Goal: Task Accomplishment & Management: Manage account settings

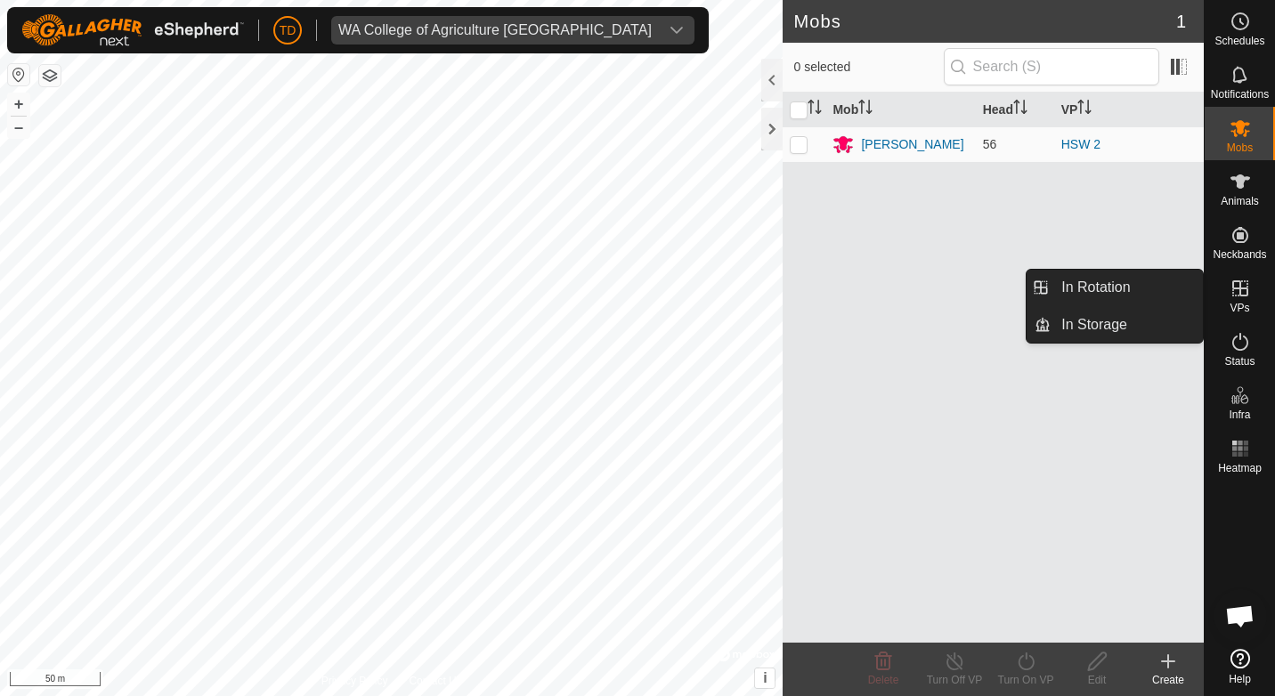
click at [1232, 294] on icon at bounding box center [1239, 288] width 21 height 21
click at [1098, 302] on link "In Rotation" at bounding box center [1126, 288] width 152 height 36
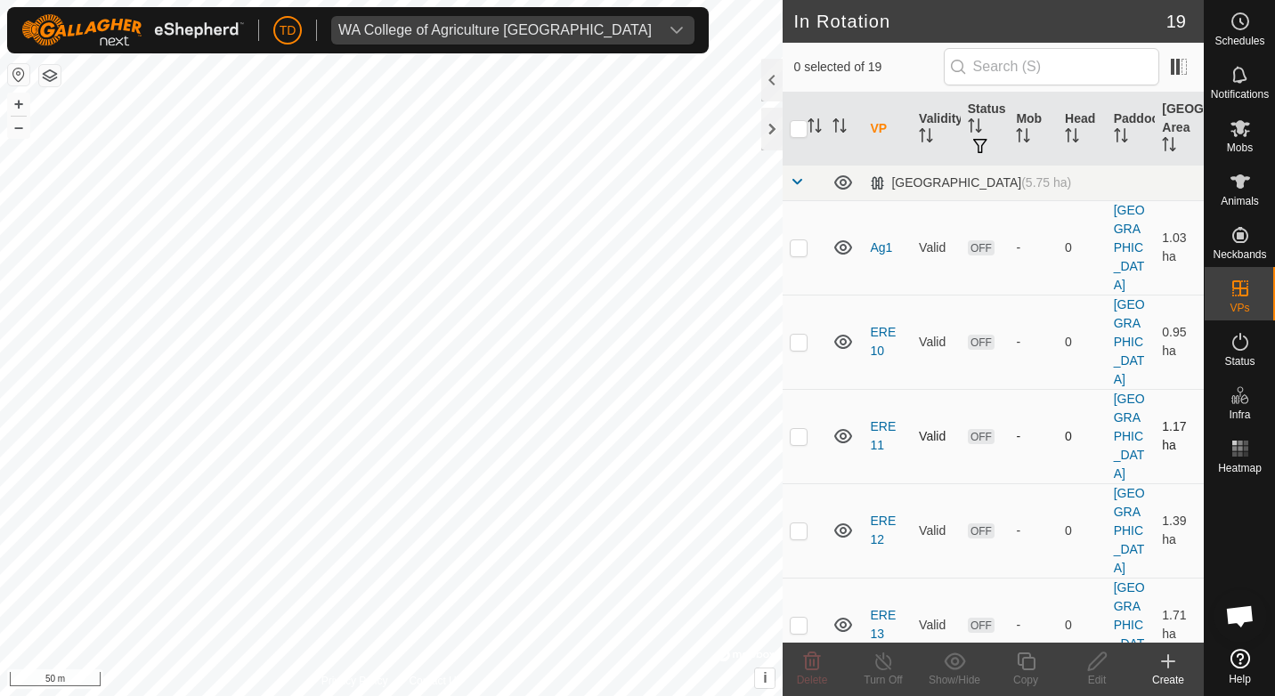
checkbox input "true"
click at [1021, 665] on icon at bounding box center [1026, 661] width 18 height 18
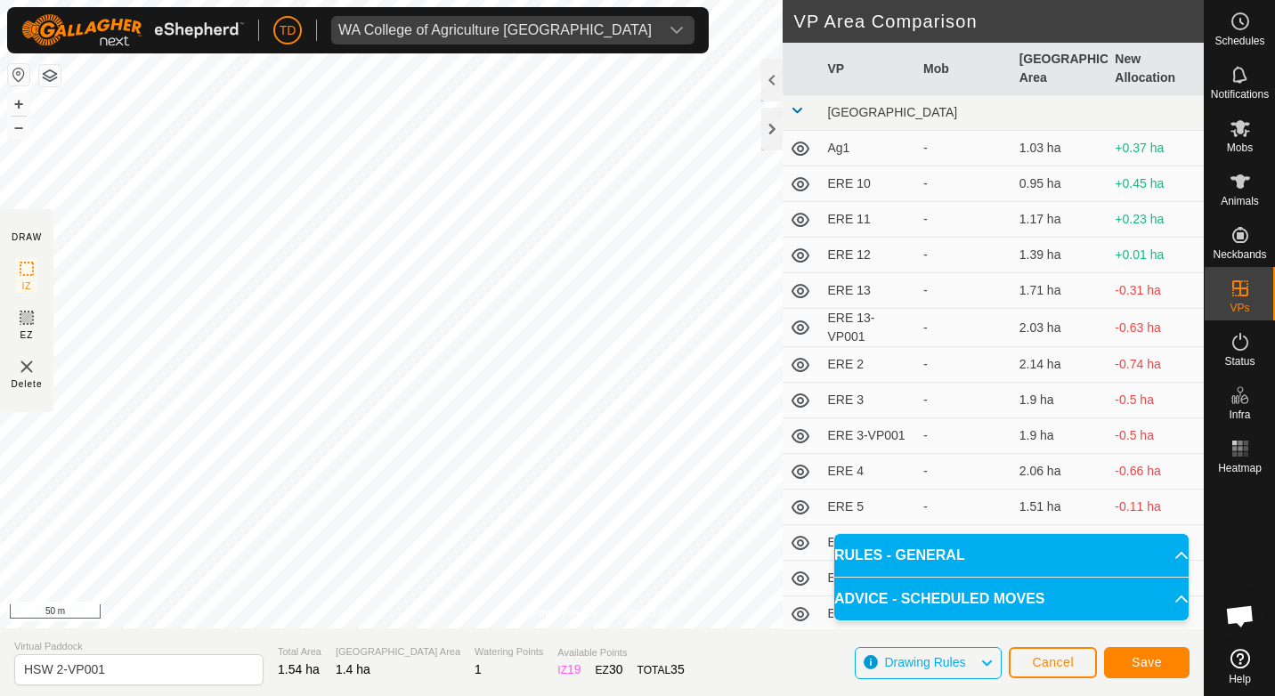
click at [790, 111] on span at bounding box center [797, 110] width 14 height 14
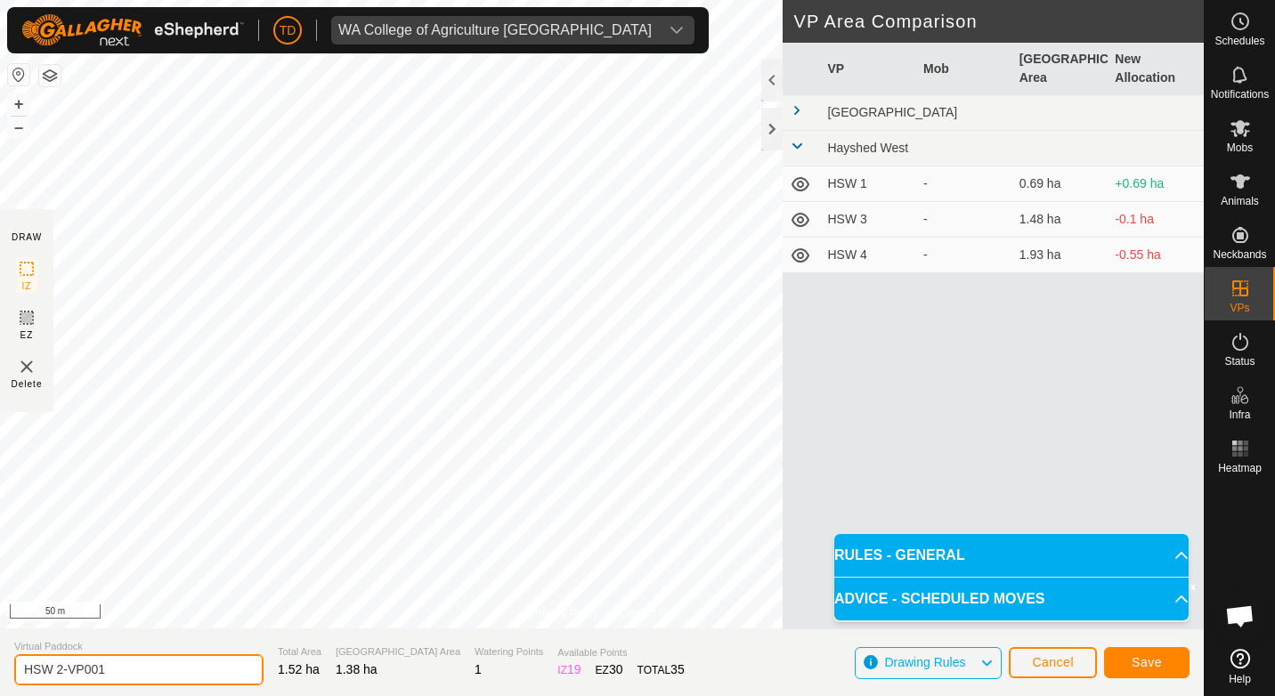
drag, startPoint x: 114, startPoint y: 668, endPoint x: 7, endPoint y: 651, distance: 108.2
click at [9, 671] on section "Virtual Paddock HSW 2-VP001 Total Area 1.52 ha Grazing Area 1.38 ha Watering Po…" at bounding box center [602, 662] width 1204 height 68
type input "HSW 5"
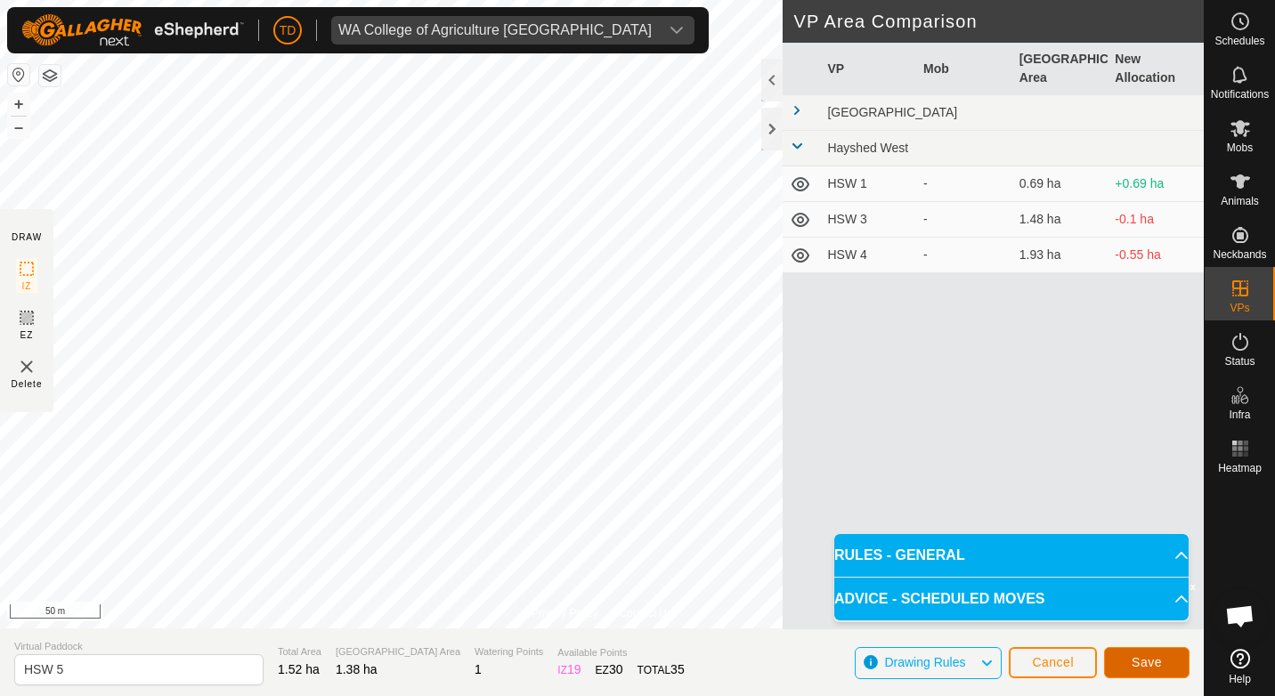
click at [1162, 667] on button "Save" at bounding box center [1146, 662] width 85 height 31
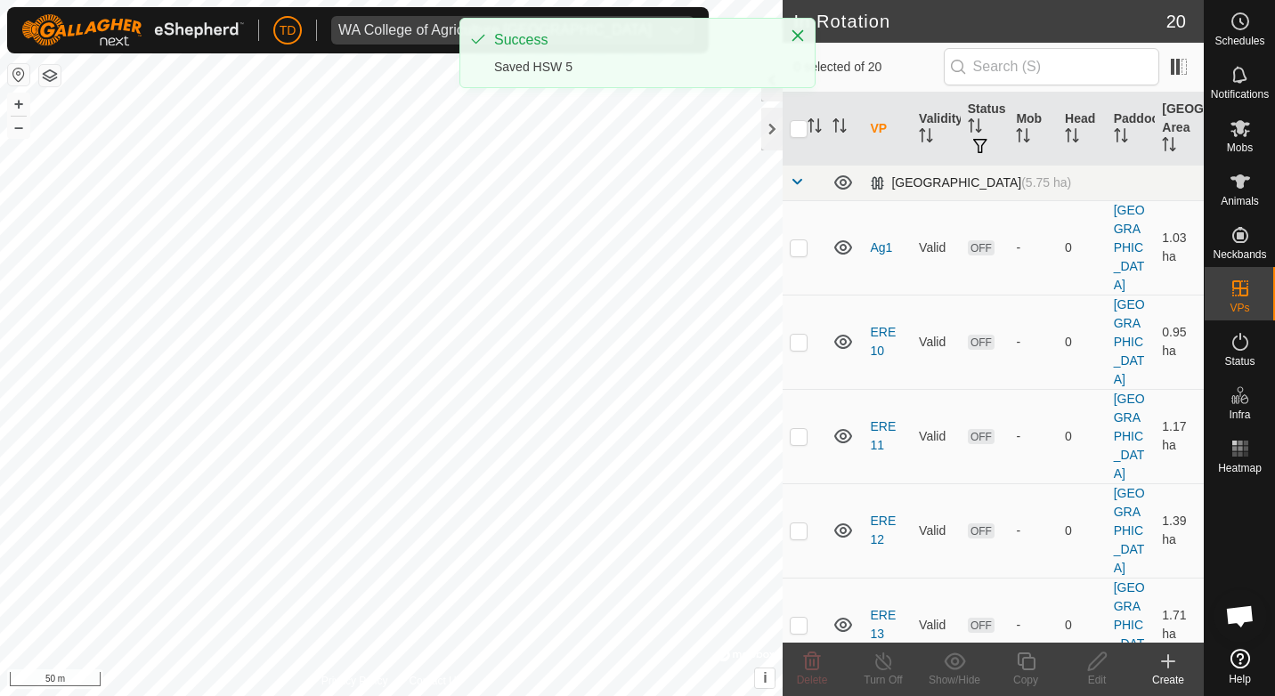
click at [801, 183] on span at bounding box center [797, 181] width 14 height 14
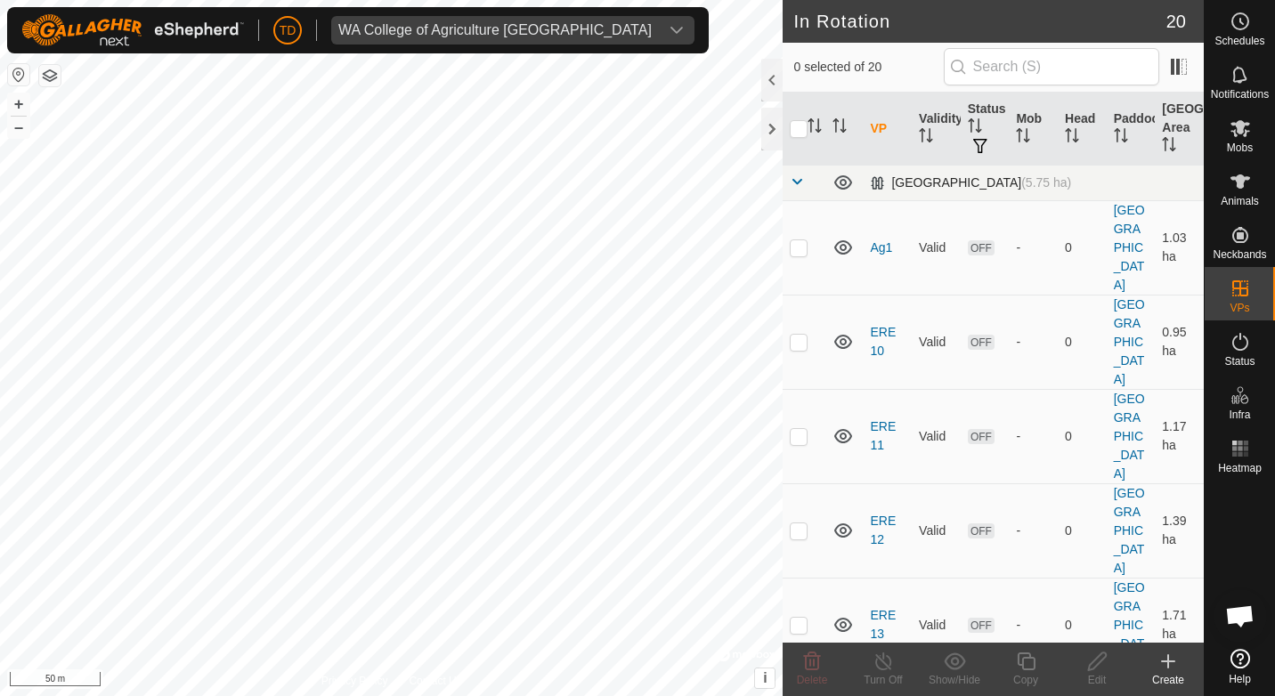
click at [800, 181] on span at bounding box center [797, 181] width 14 height 14
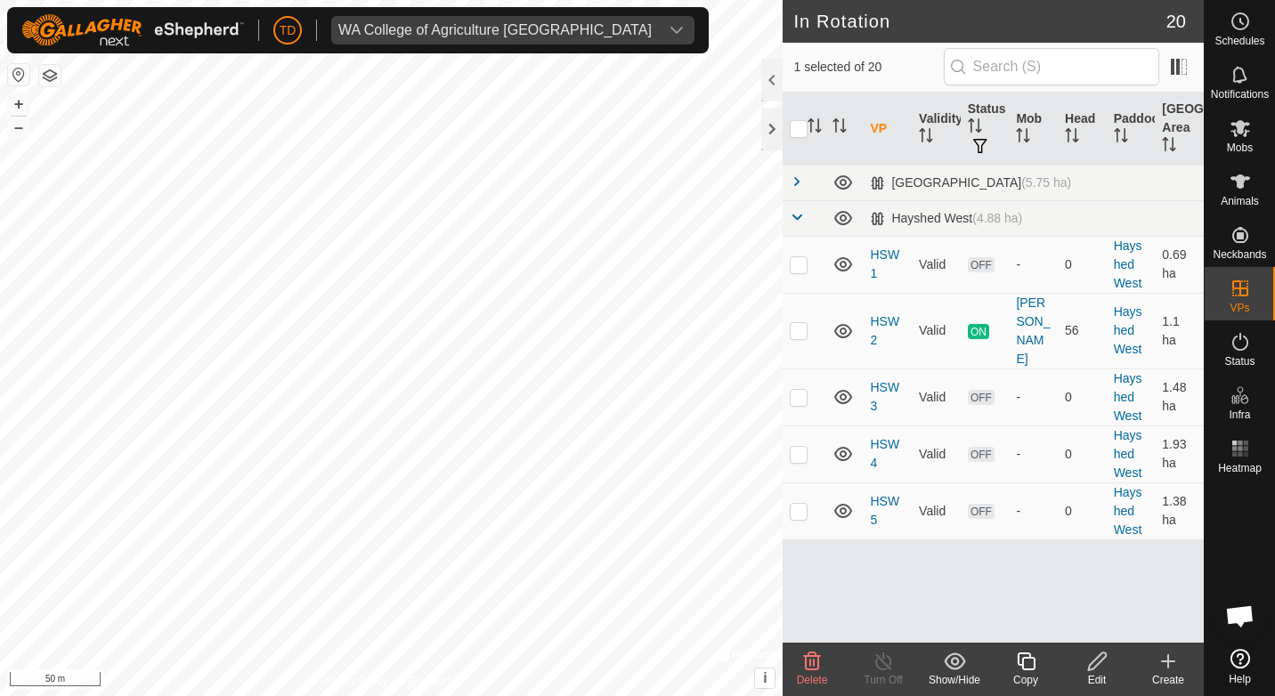
click at [807, 660] on icon at bounding box center [811, 661] width 21 height 21
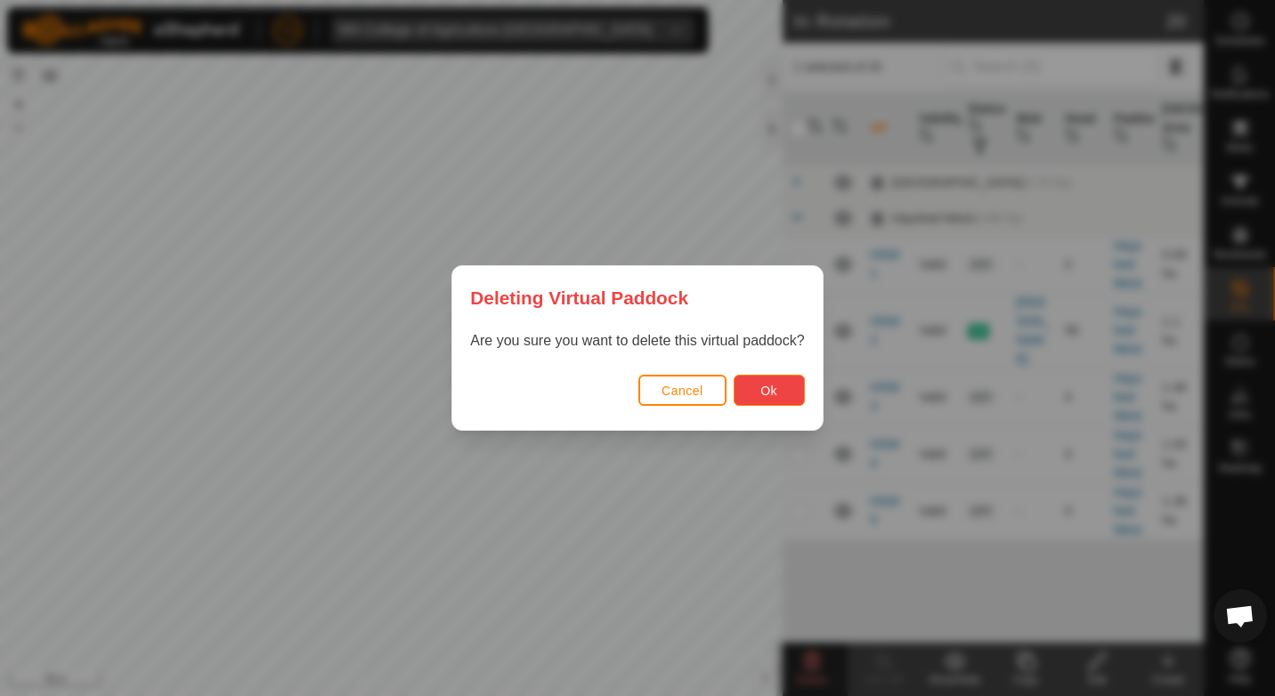
click at [768, 390] on span "Ok" at bounding box center [768, 391] width 17 height 14
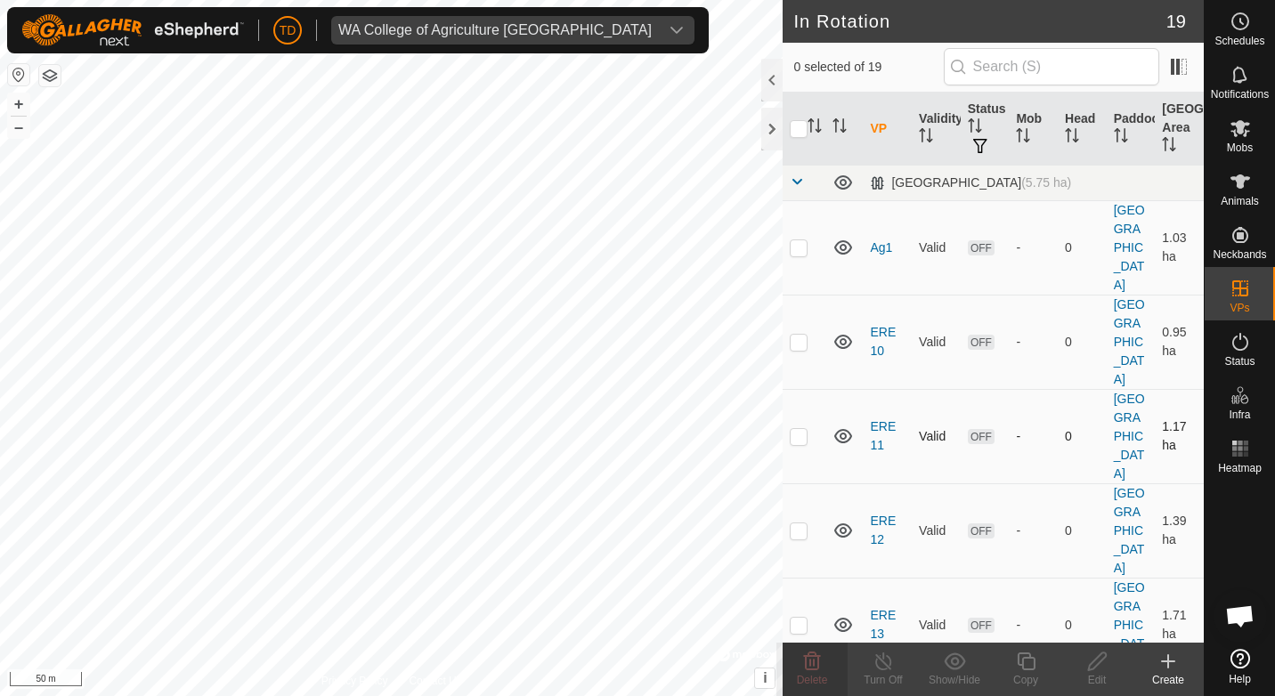
checkbox input "true"
click at [1027, 668] on icon at bounding box center [1026, 661] width 22 height 21
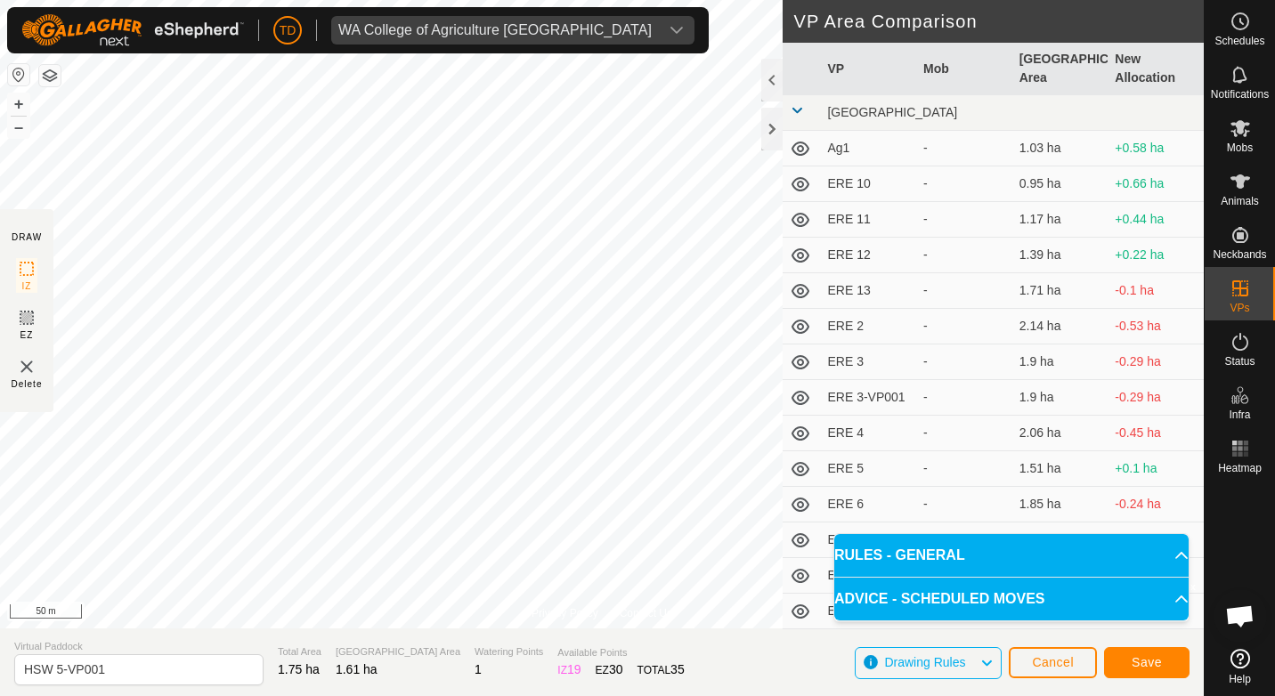
click at [799, 109] on span at bounding box center [797, 110] width 14 height 14
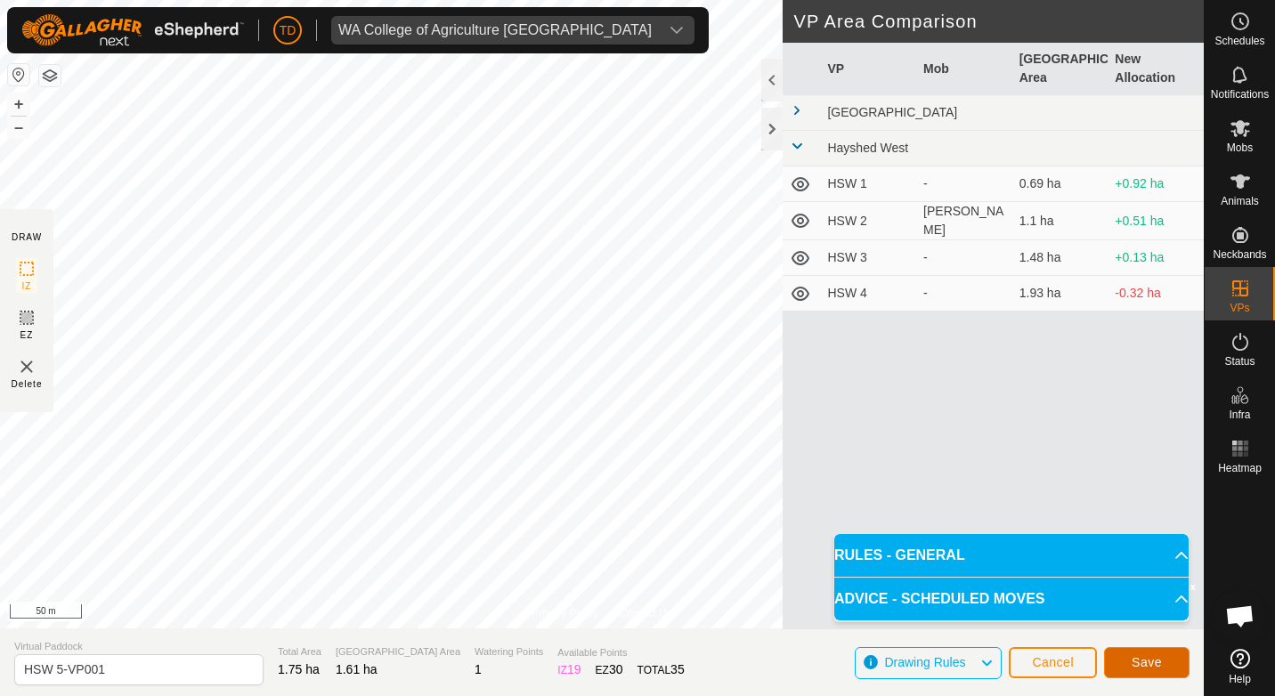
click at [1148, 669] on span "Save" at bounding box center [1146, 662] width 30 height 14
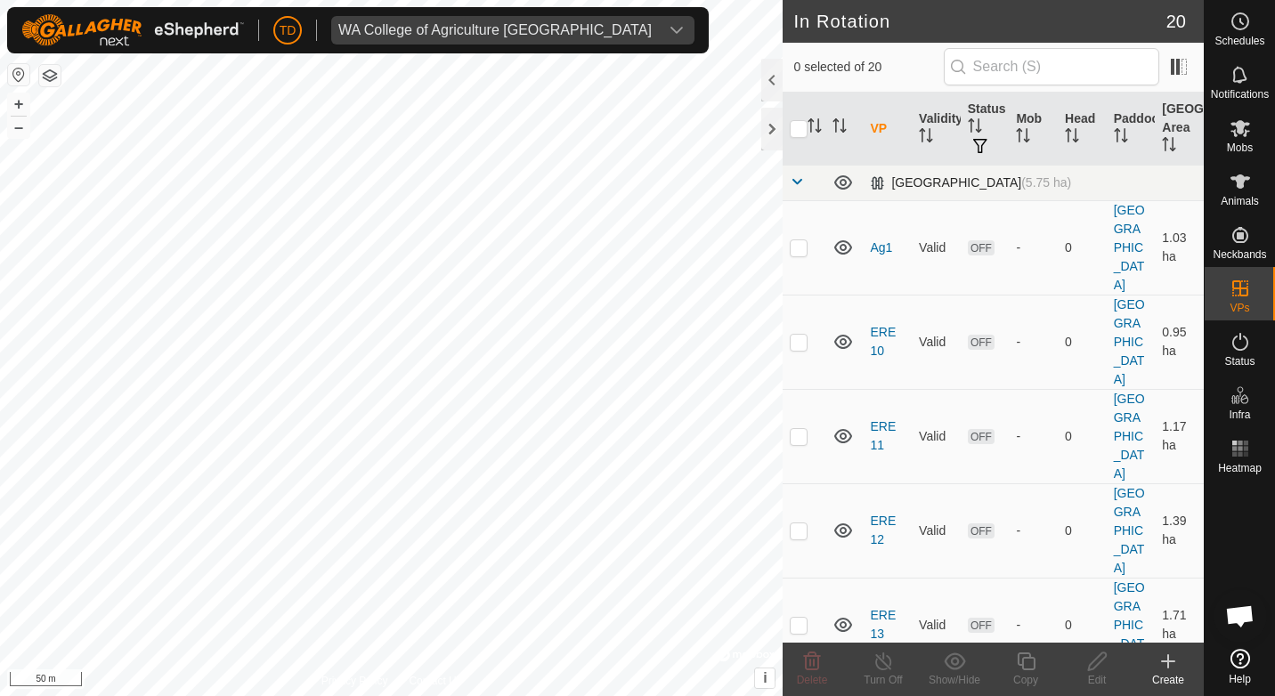
click at [796, 183] on span at bounding box center [797, 181] width 14 height 14
checkbox input "true"
click at [1105, 656] on icon at bounding box center [1097, 661] width 18 height 18
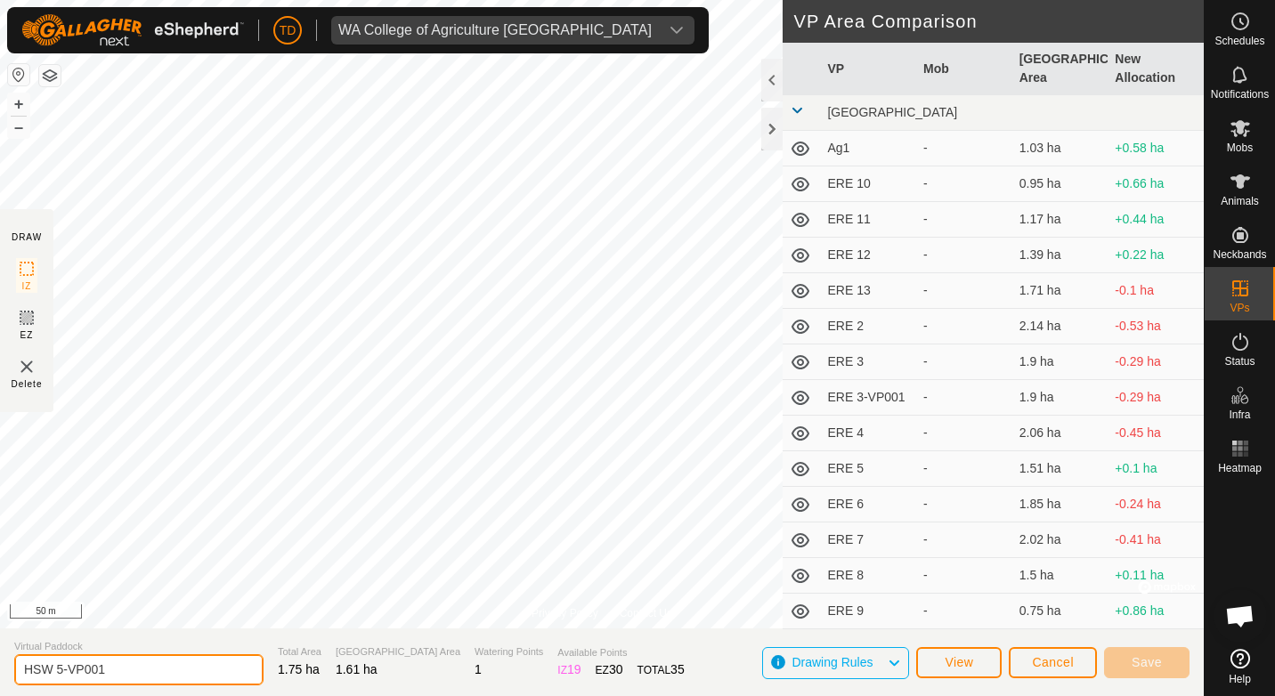
drag, startPoint x: 104, startPoint y: 669, endPoint x: 48, endPoint y: 685, distance: 58.3
click at [46, 679] on input "HSW 5-VP001" at bounding box center [138, 669] width 249 height 31
type input "HSW 6"
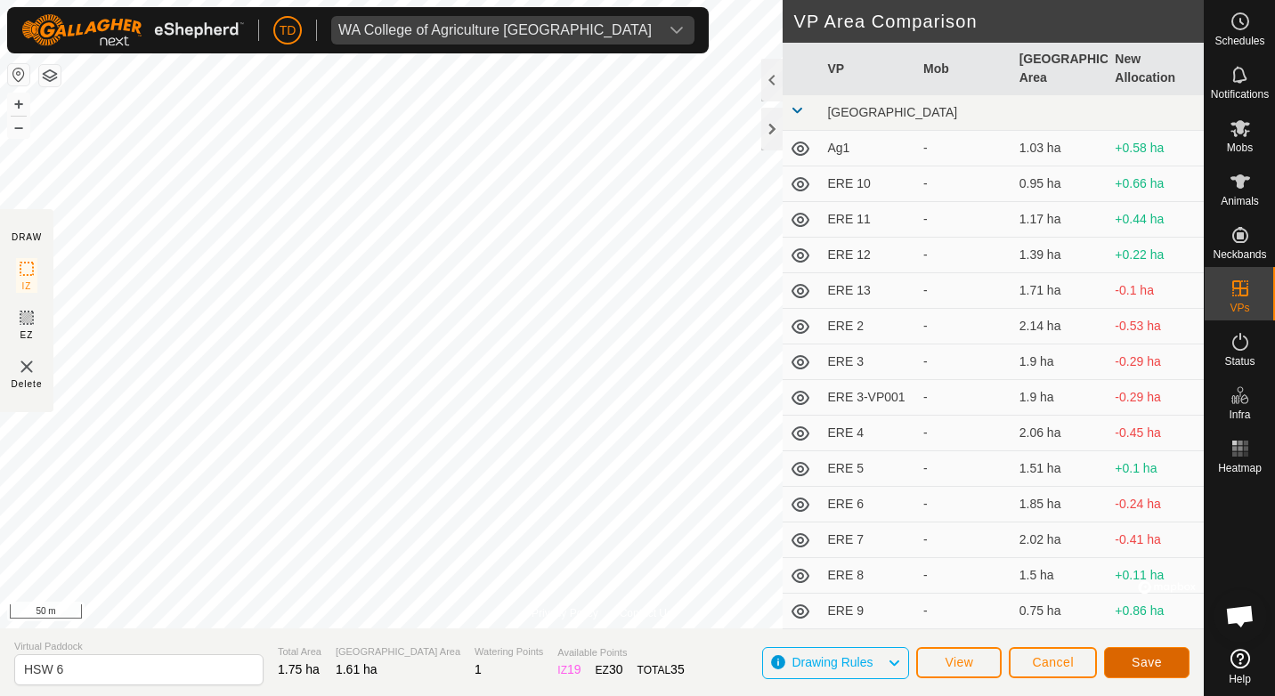
click at [1158, 662] on span "Save" at bounding box center [1146, 662] width 30 height 14
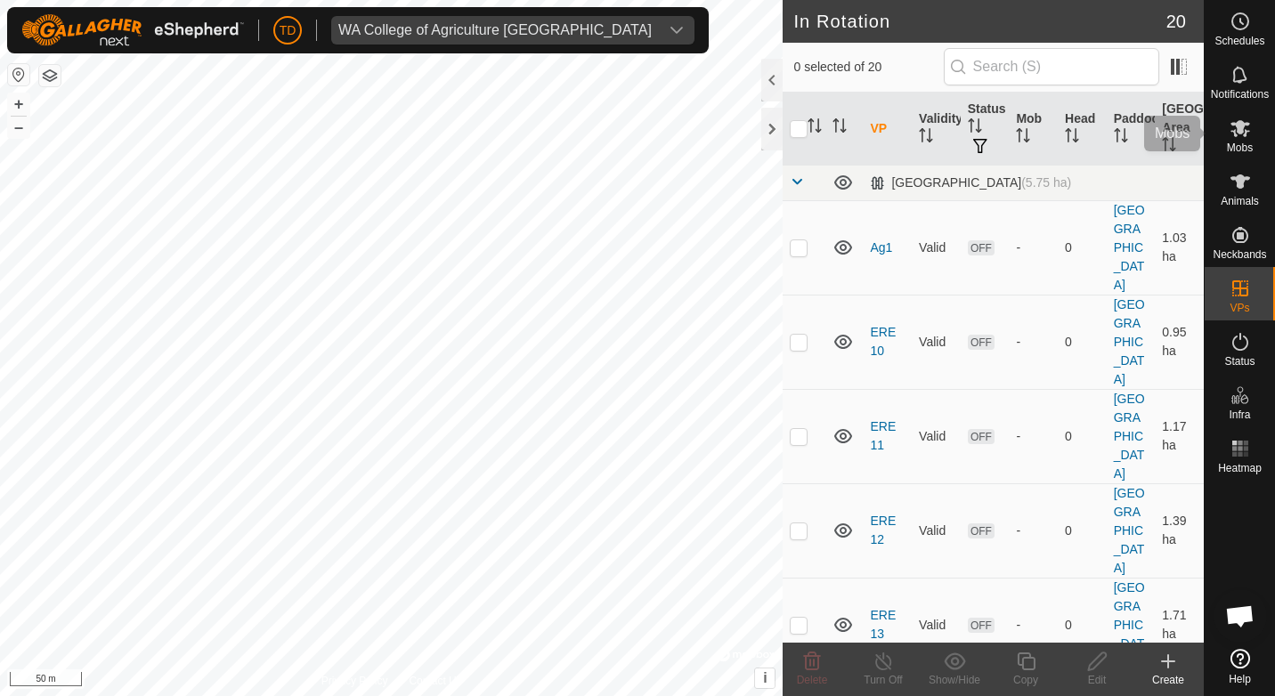
click at [1247, 124] on icon at bounding box center [1240, 128] width 20 height 17
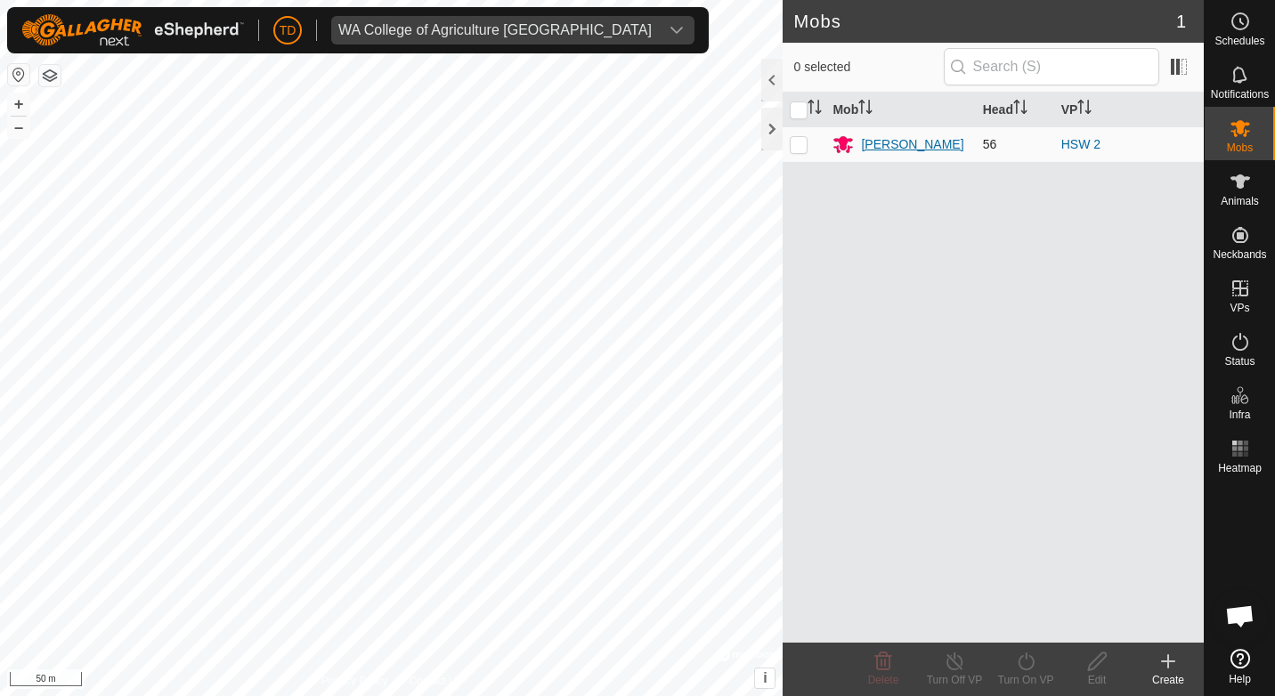
click at [882, 141] on div "[PERSON_NAME]" at bounding box center [912, 144] width 102 height 19
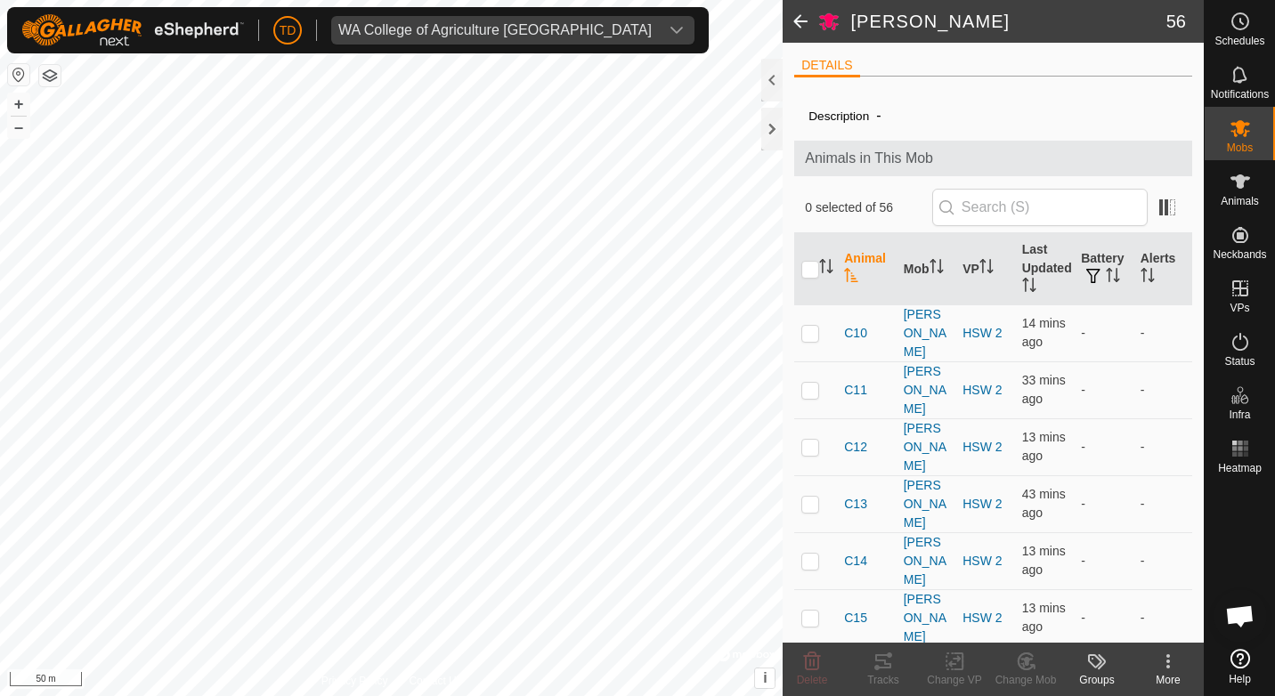
click at [792, 13] on span at bounding box center [800, 21] width 36 height 43
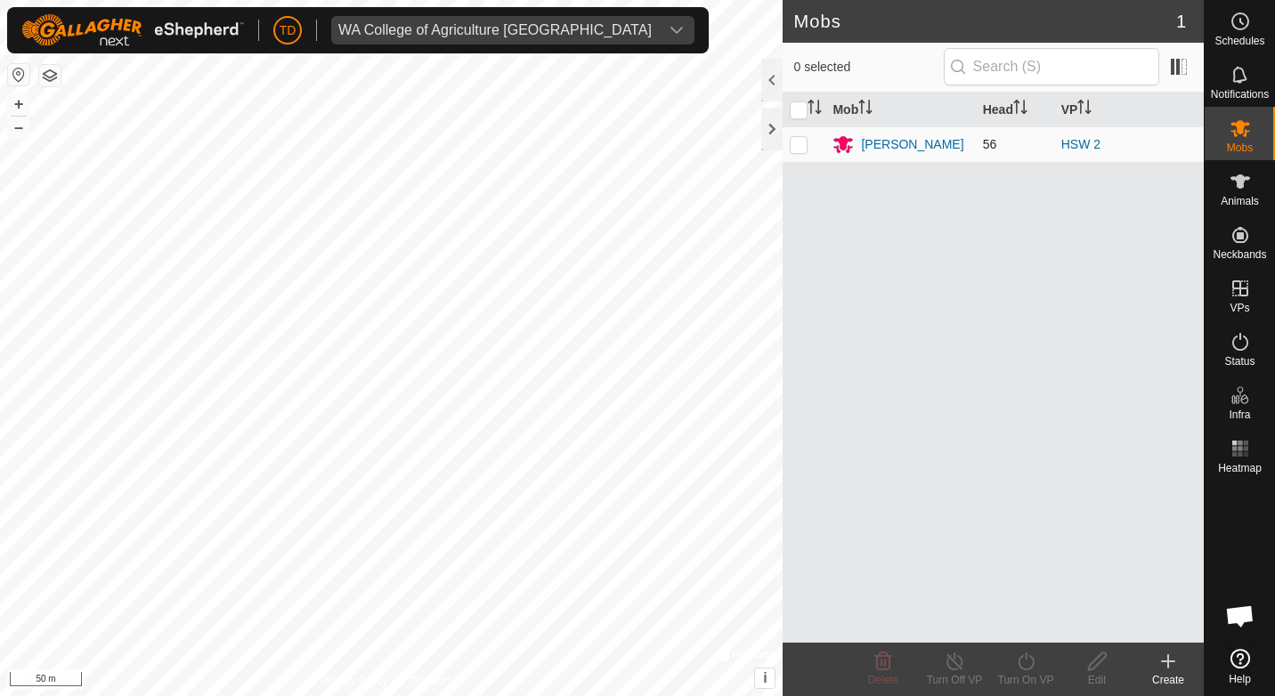
click at [800, 142] on p-checkbox at bounding box center [799, 144] width 18 height 14
checkbox input "true"
click at [1029, 653] on icon at bounding box center [1026, 661] width 22 height 21
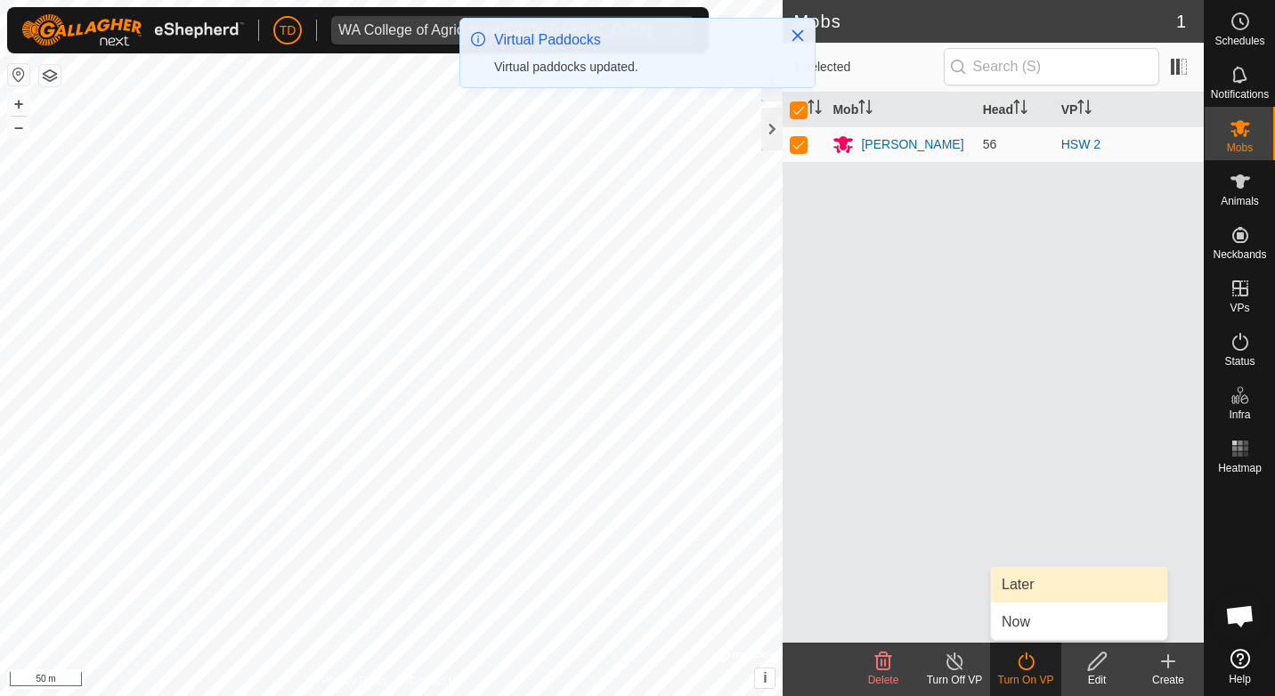
click at [1019, 574] on link "Later" at bounding box center [1079, 585] width 176 height 36
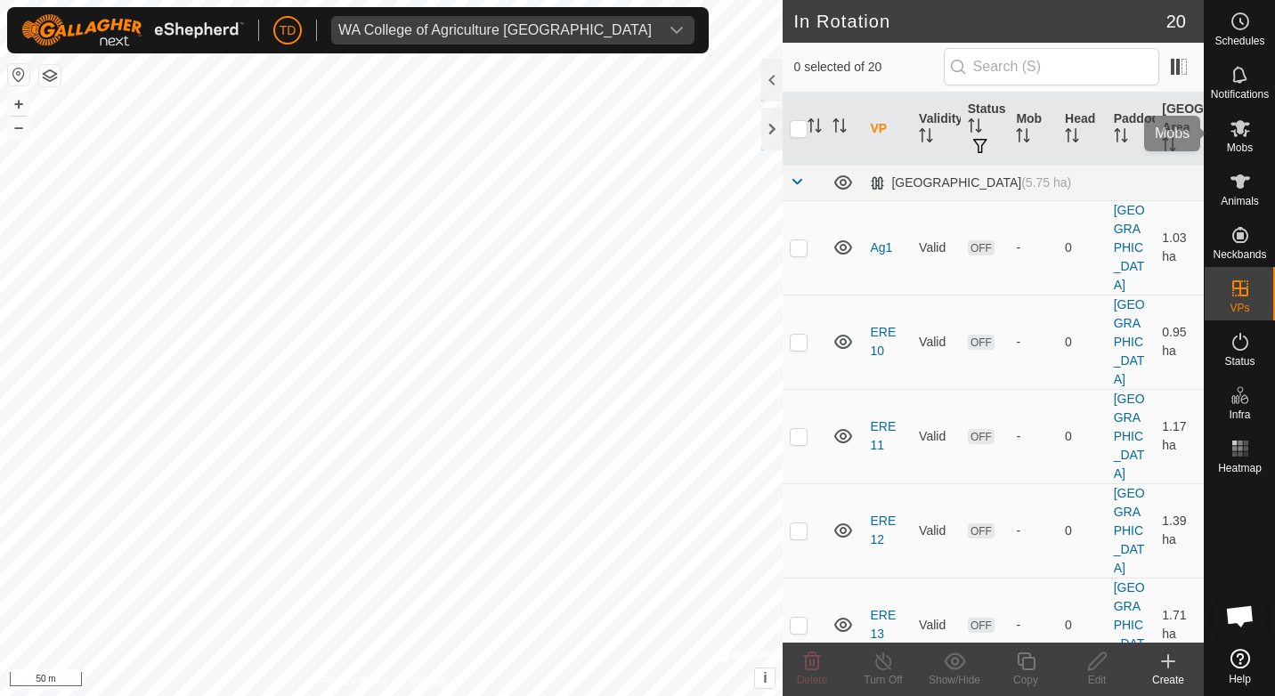
click at [1234, 130] on icon at bounding box center [1240, 128] width 20 height 17
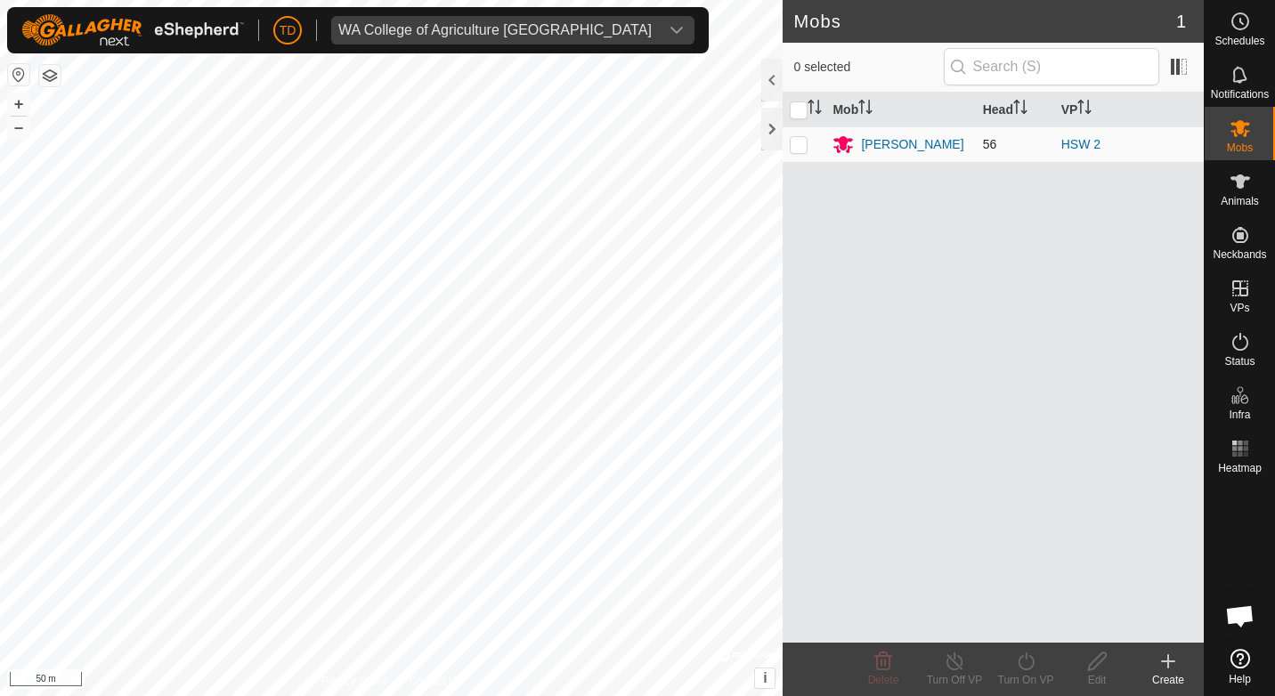
click at [802, 147] on p-checkbox at bounding box center [799, 144] width 18 height 14
checkbox input "true"
click at [1028, 659] on icon at bounding box center [1026, 661] width 22 height 21
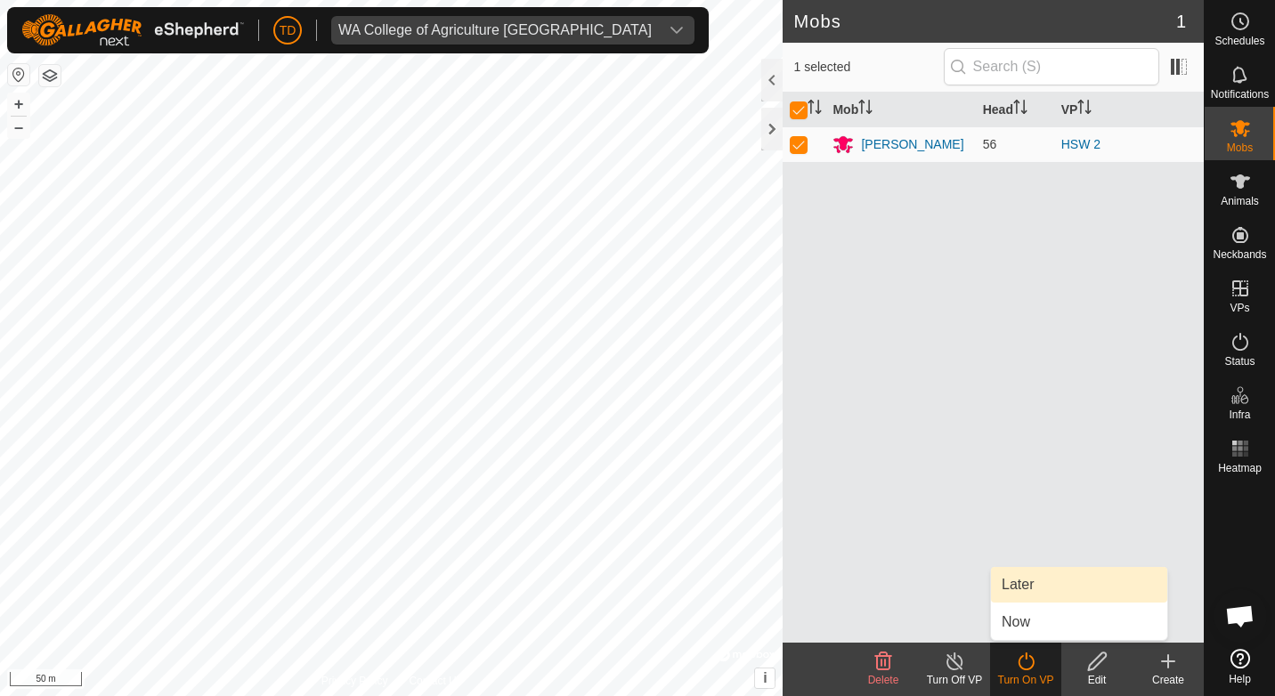
click at [1026, 582] on link "Later" at bounding box center [1079, 585] width 176 height 36
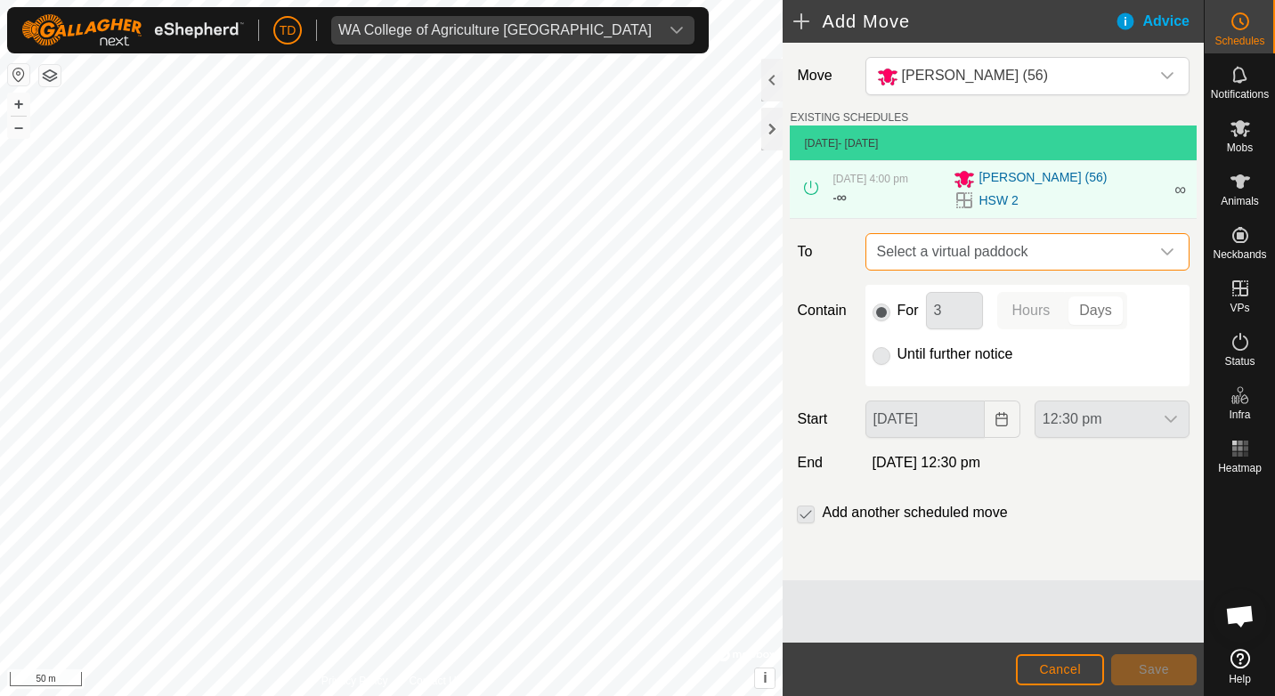
click at [1001, 249] on span "Select a virtual paddock" at bounding box center [1010, 252] width 280 height 36
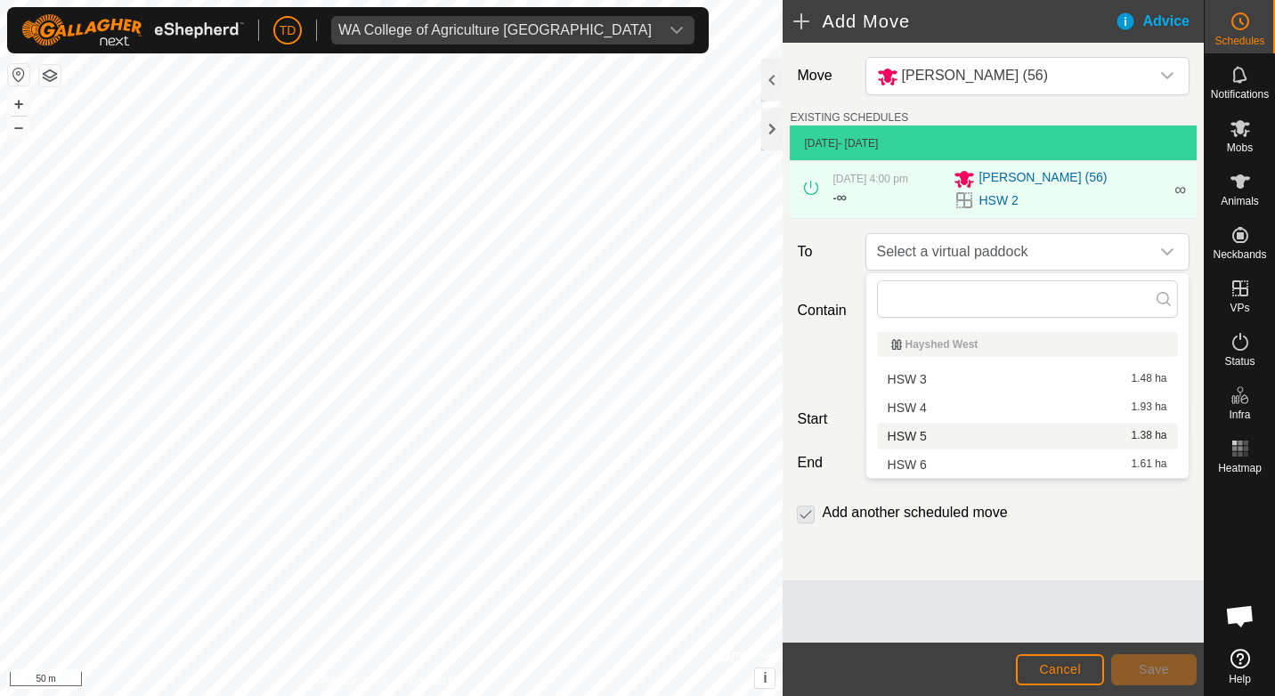
click at [925, 435] on li "HSW 5 1.38 ha" at bounding box center [1027, 436] width 301 height 27
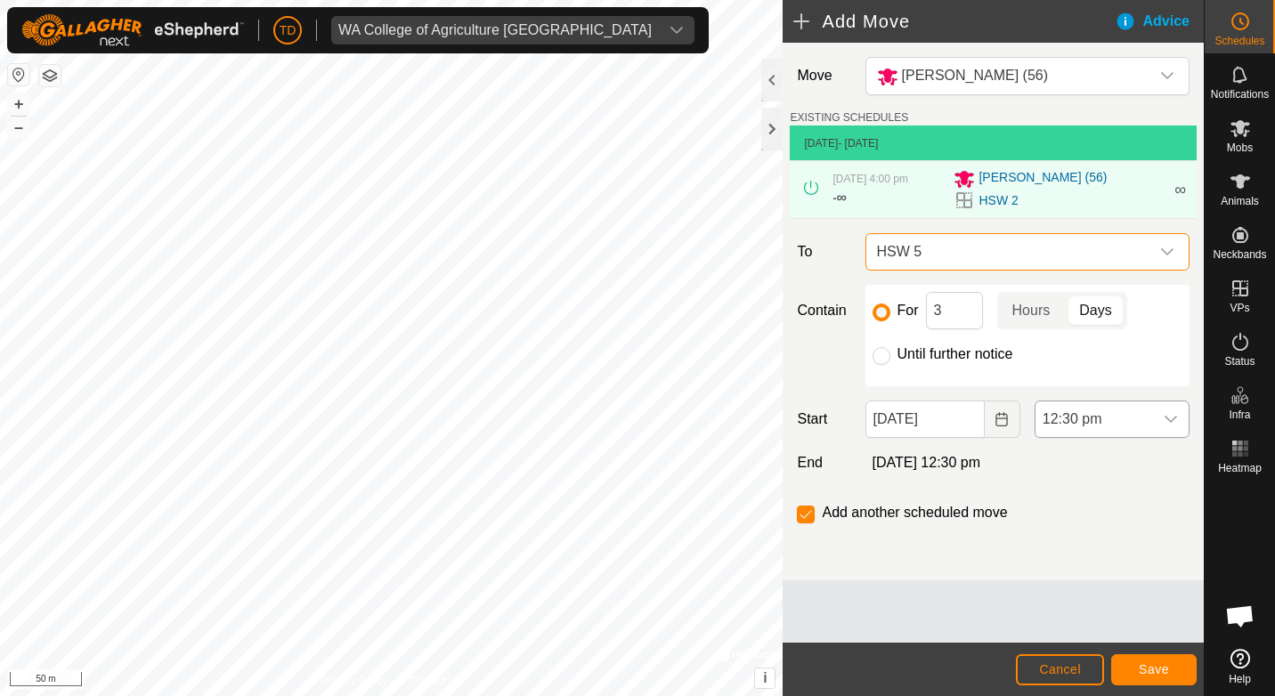
click at [1181, 424] on div "dropdown trigger" at bounding box center [1171, 419] width 36 height 36
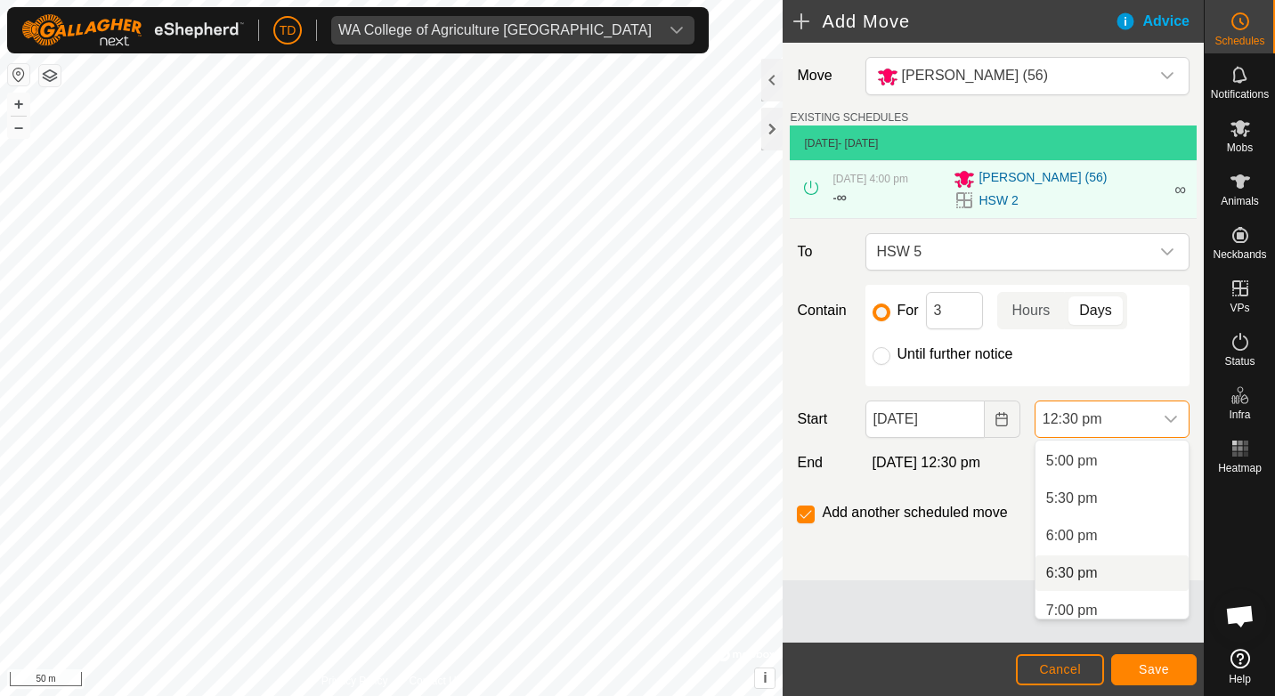
scroll to position [1148, 0]
click at [1074, 498] on li "4:00 pm" at bounding box center [1111, 507] width 153 height 36
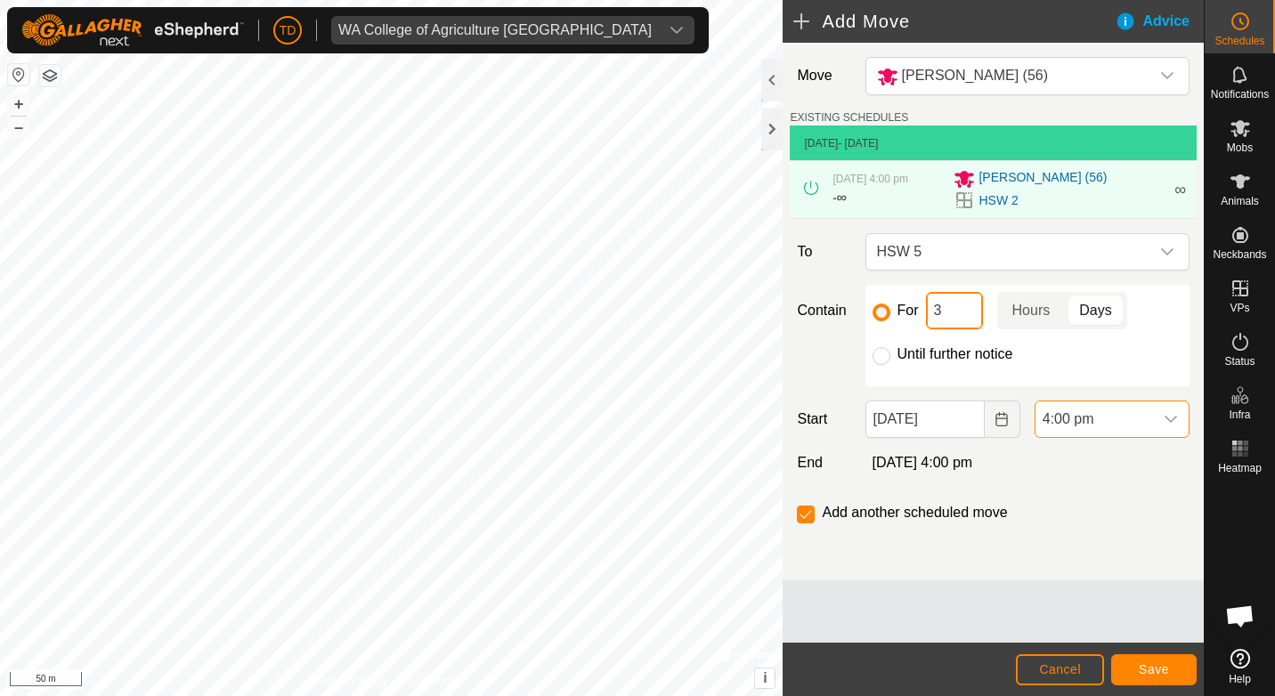
click at [955, 312] on input "3" at bounding box center [954, 310] width 57 height 37
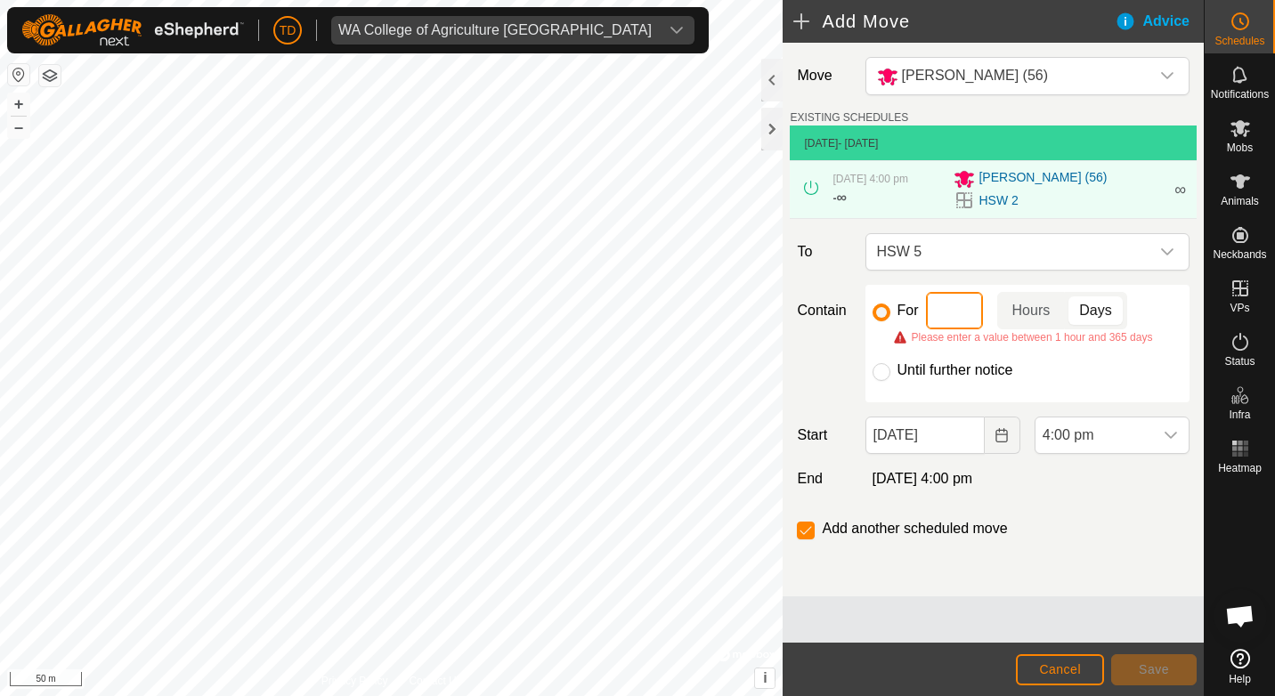
type input "2"
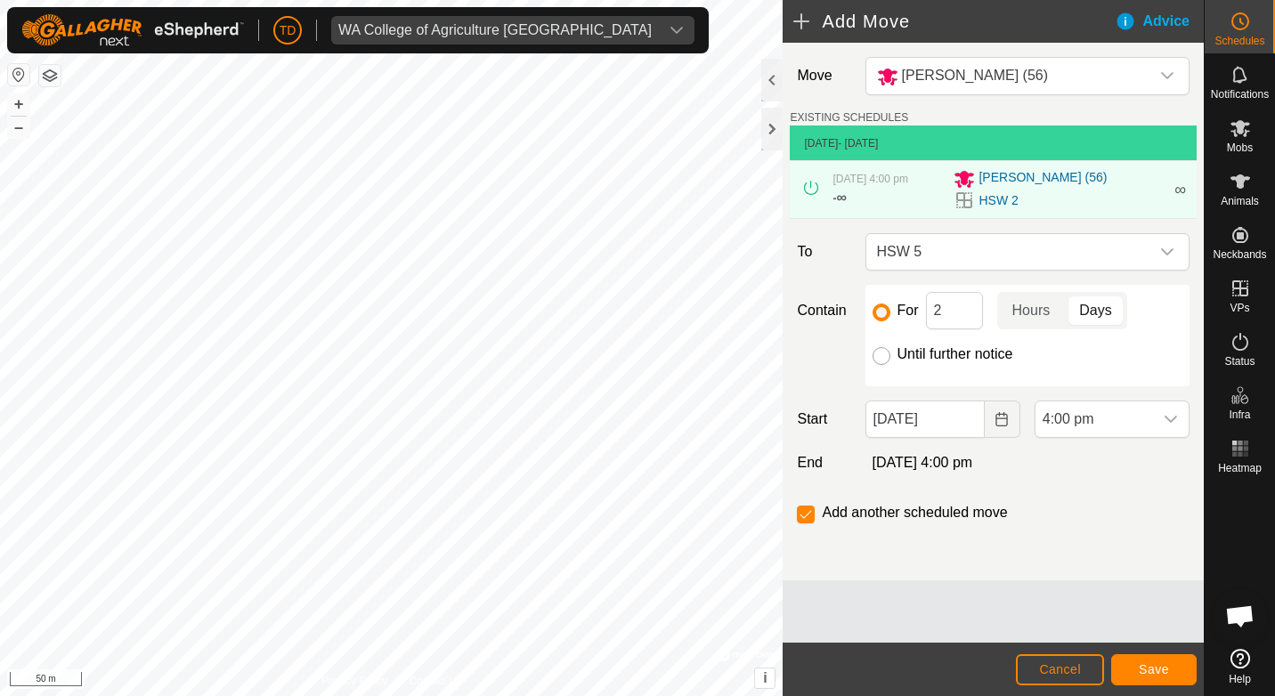
click at [882, 357] on input "Until further notice" at bounding box center [881, 356] width 18 height 18
radio input "true"
click at [799, 514] on input "checkbox" at bounding box center [806, 515] width 18 height 18
checkbox input "true"
click at [1142, 670] on span "Save" at bounding box center [1154, 669] width 30 height 14
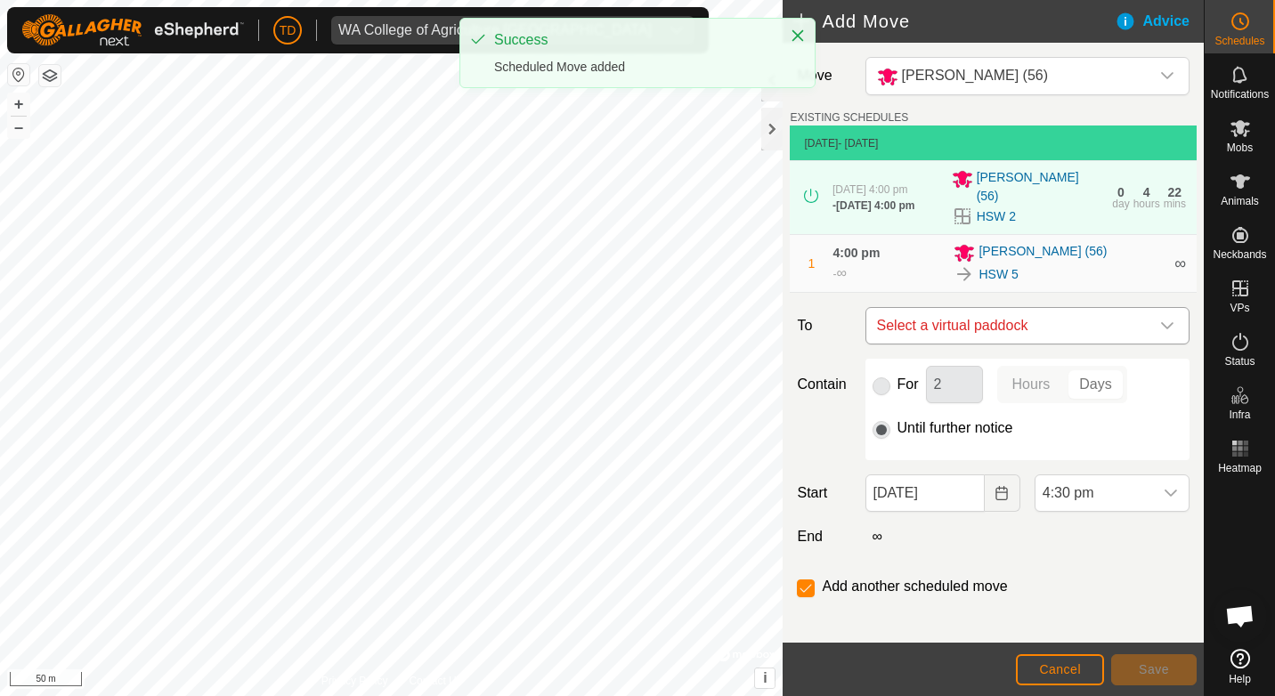
click at [1043, 314] on span "Select a virtual paddock" at bounding box center [1010, 326] width 280 height 36
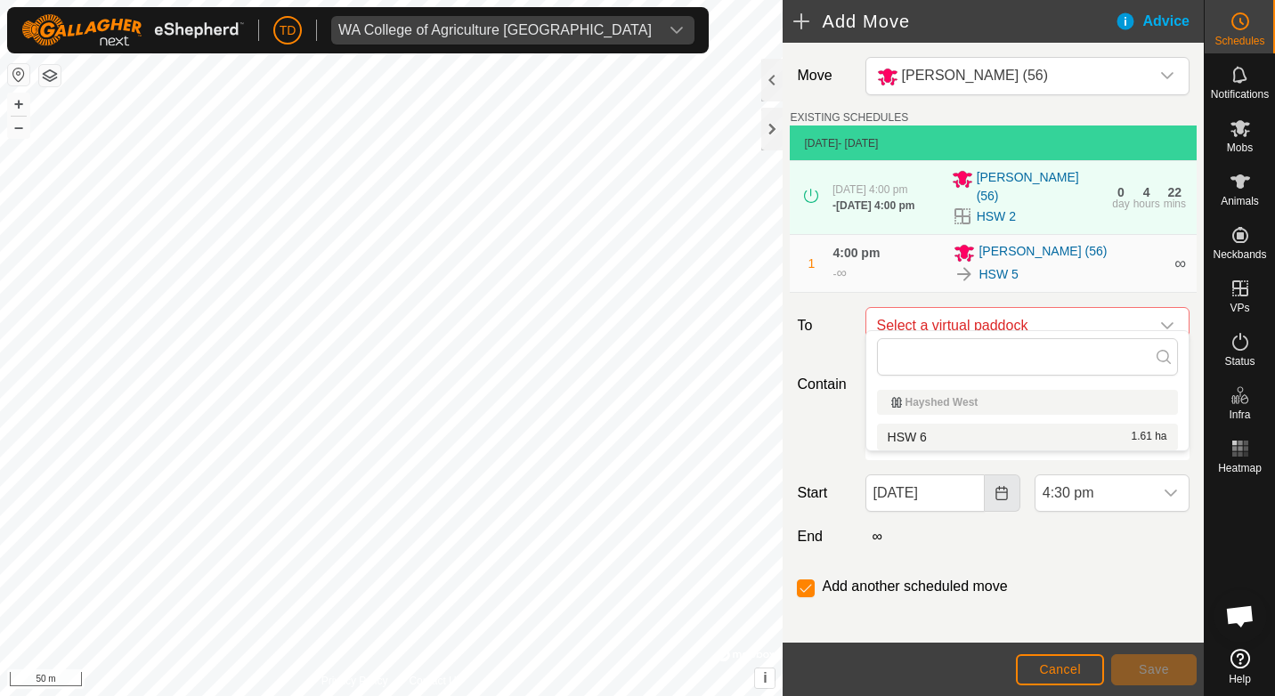
click at [993, 475] on button "Choose Date" at bounding box center [1003, 492] width 36 height 37
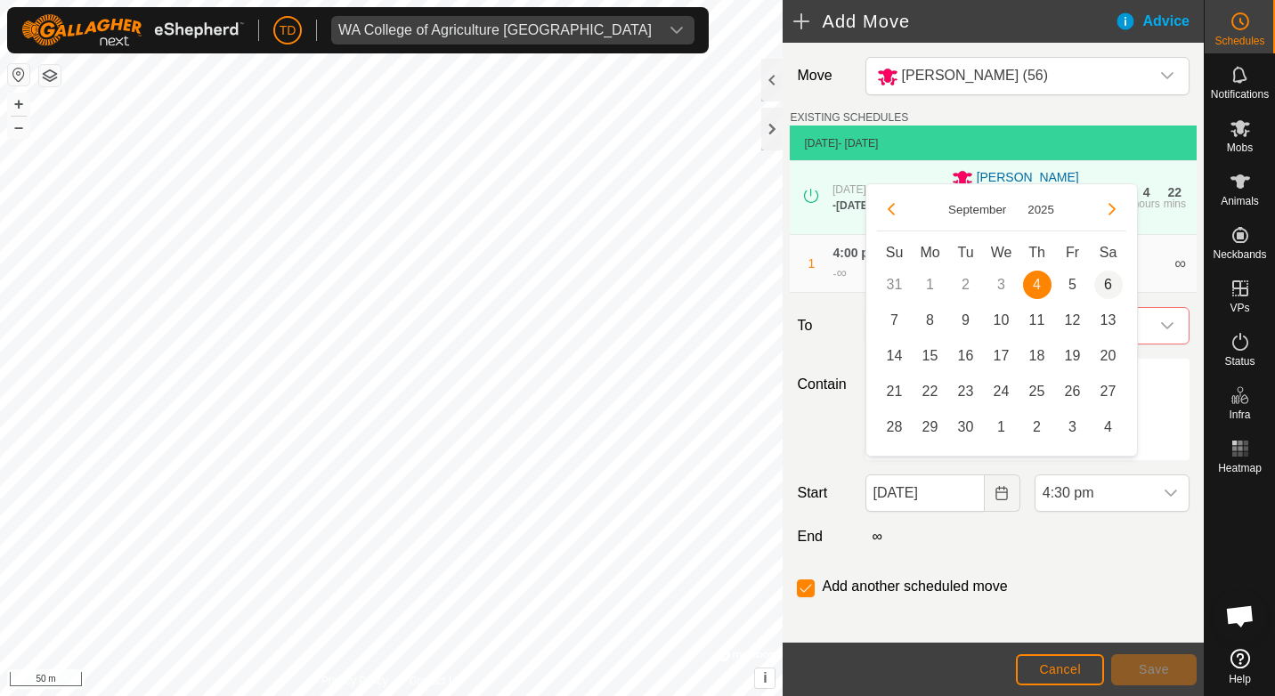
click at [1106, 279] on span "6" at bounding box center [1108, 285] width 28 height 28
type input "[DATE]"
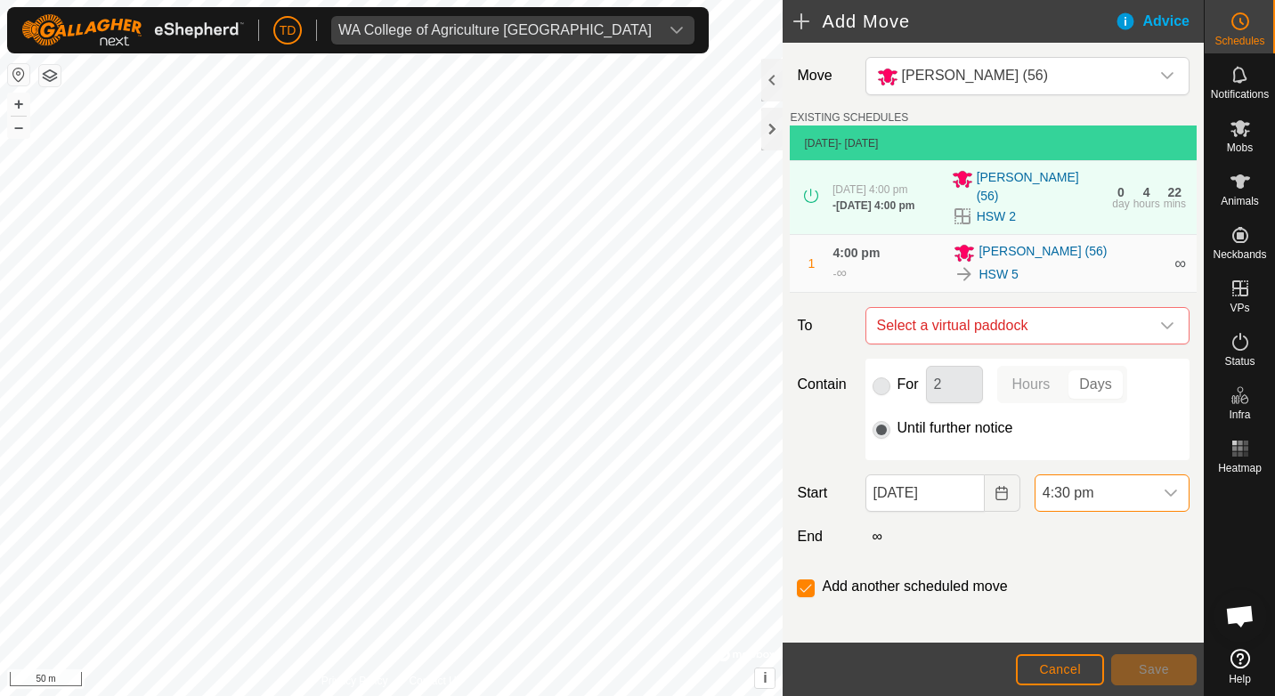
click at [1067, 483] on span "4:30 pm" at bounding box center [1094, 493] width 118 height 36
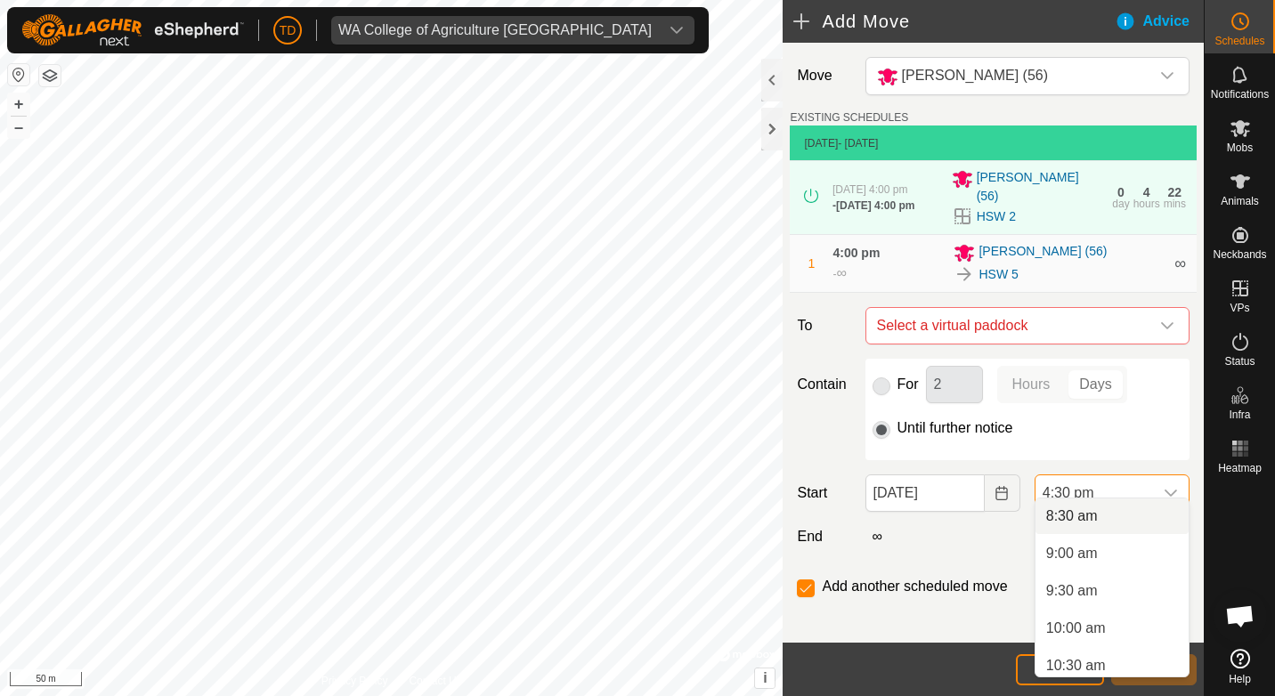
scroll to position [547, 0]
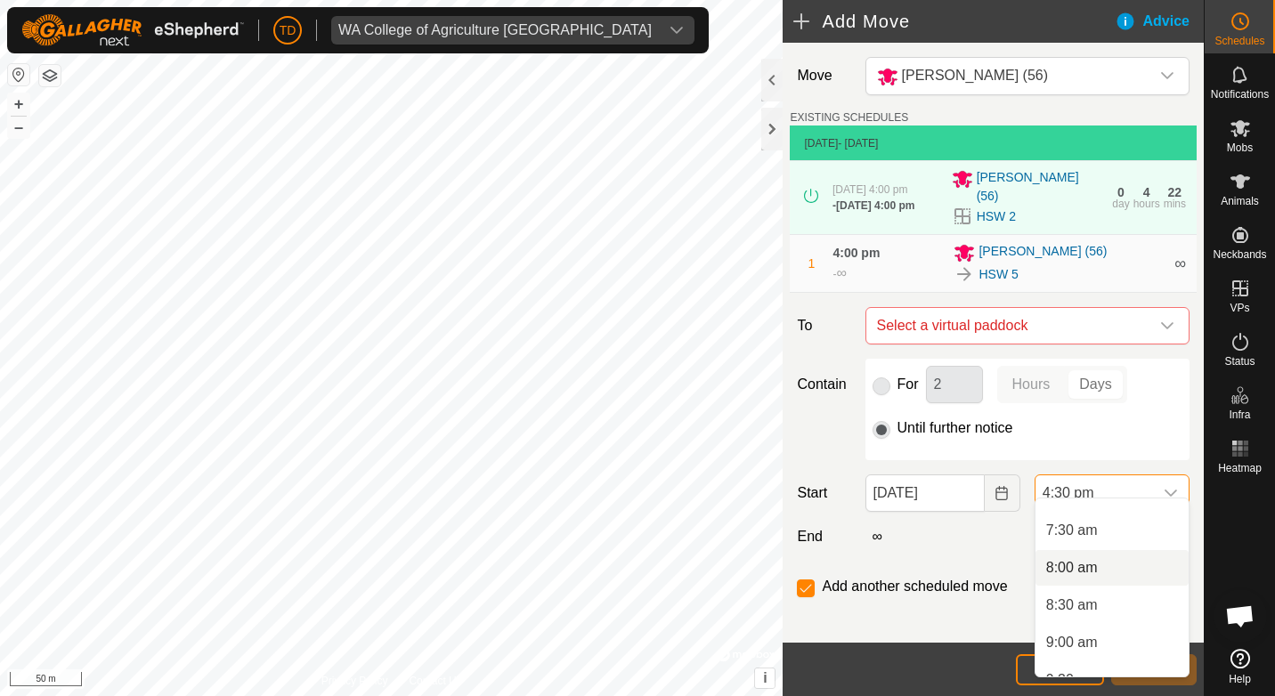
click at [1061, 563] on li "8:00 am" at bounding box center [1111, 568] width 153 height 36
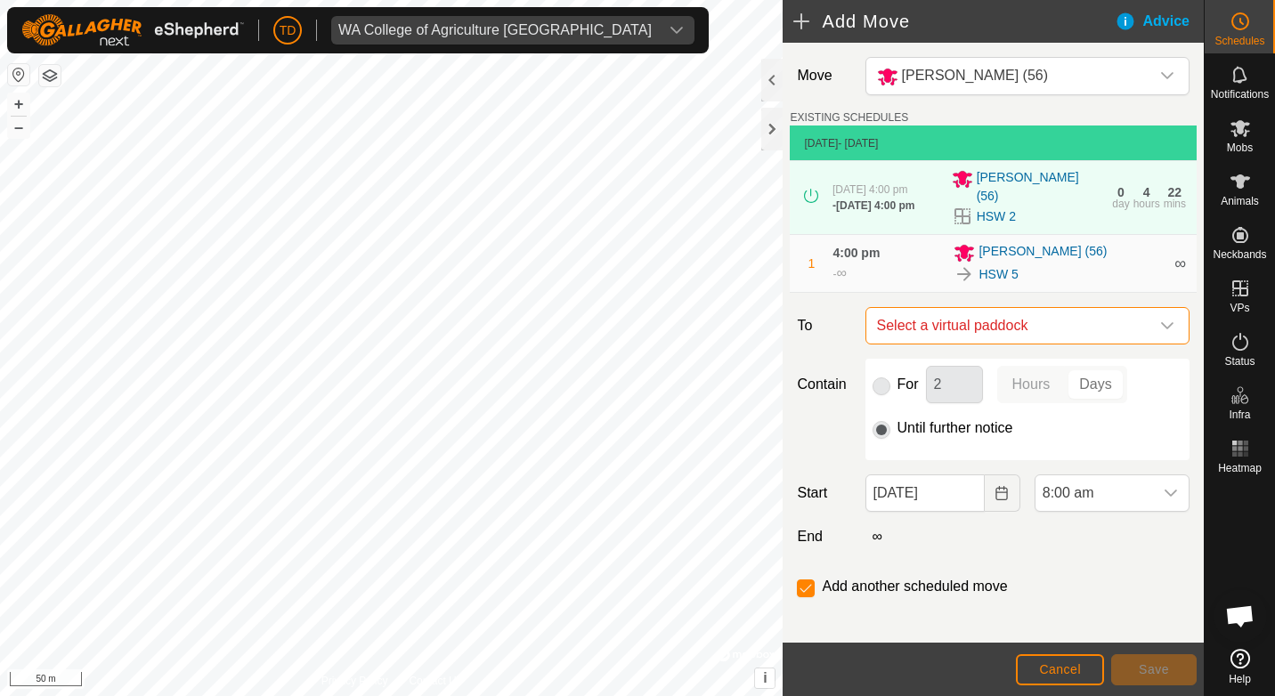
click at [1143, 310] on span "Select a virtual paddock" at bounding box center [1010, 326] width 280 height 36
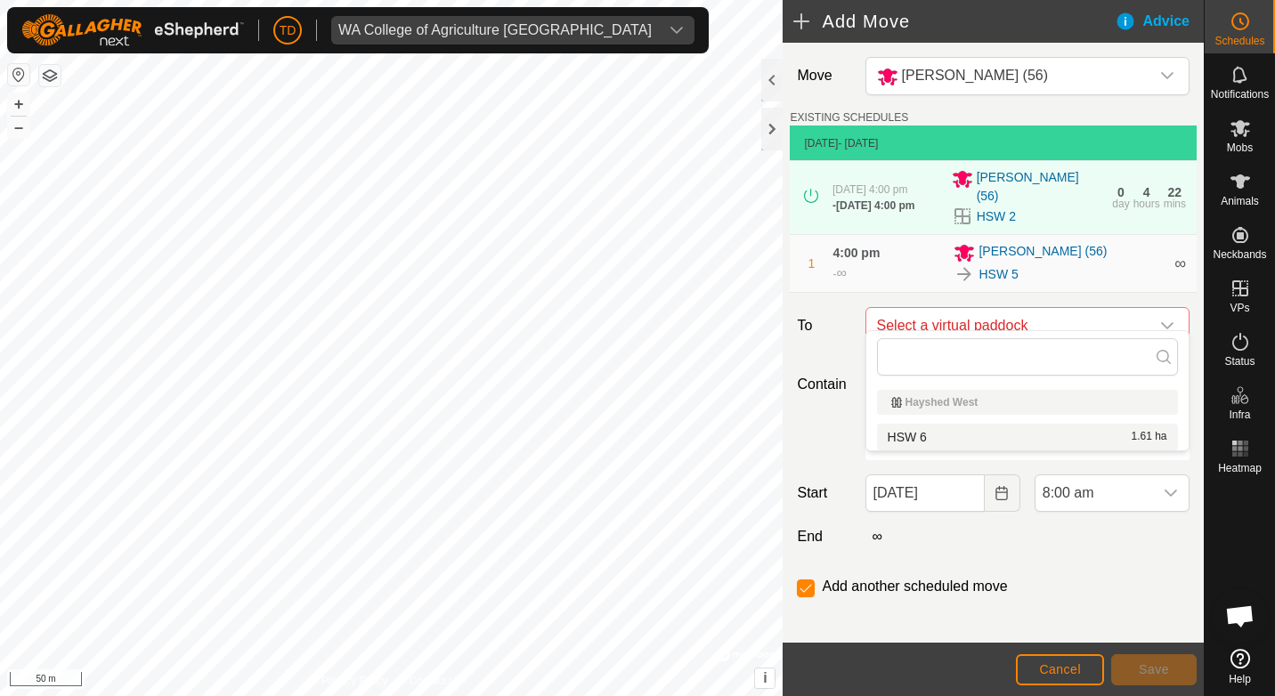
click at [927, 435] on li "HSW 6 1.61 ha" at bounding box center [1027, 437] width 301 height 27
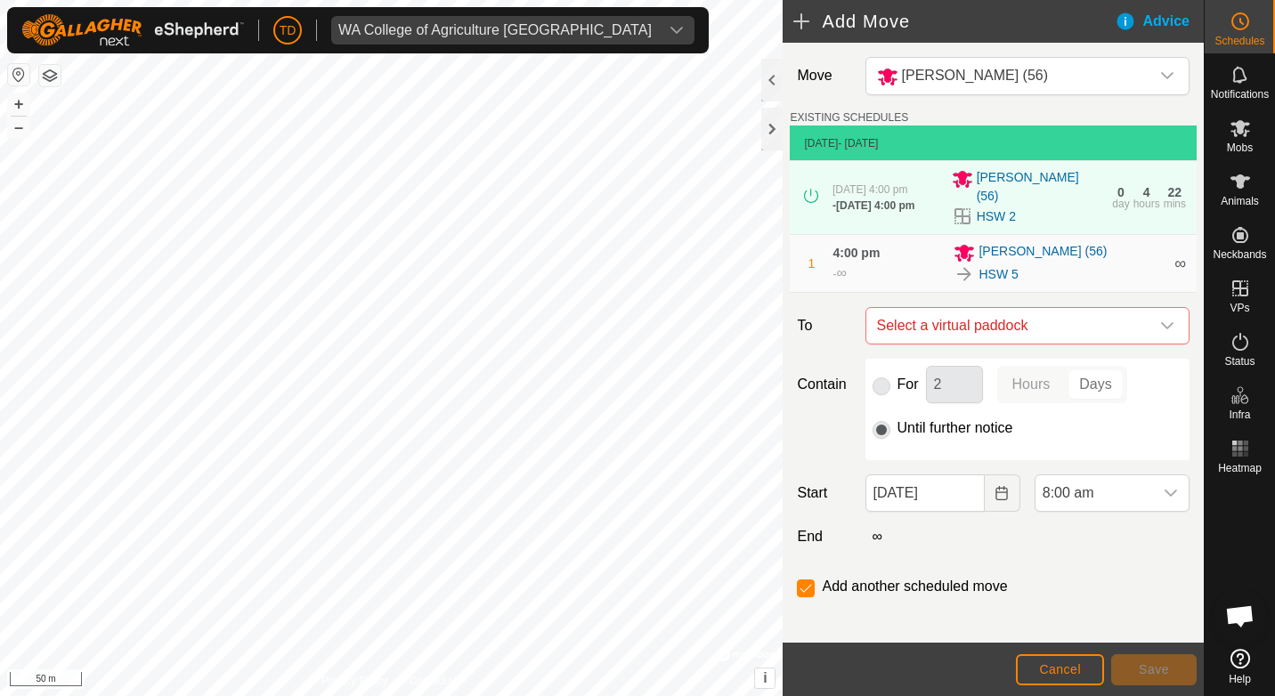
checkbox input "false"
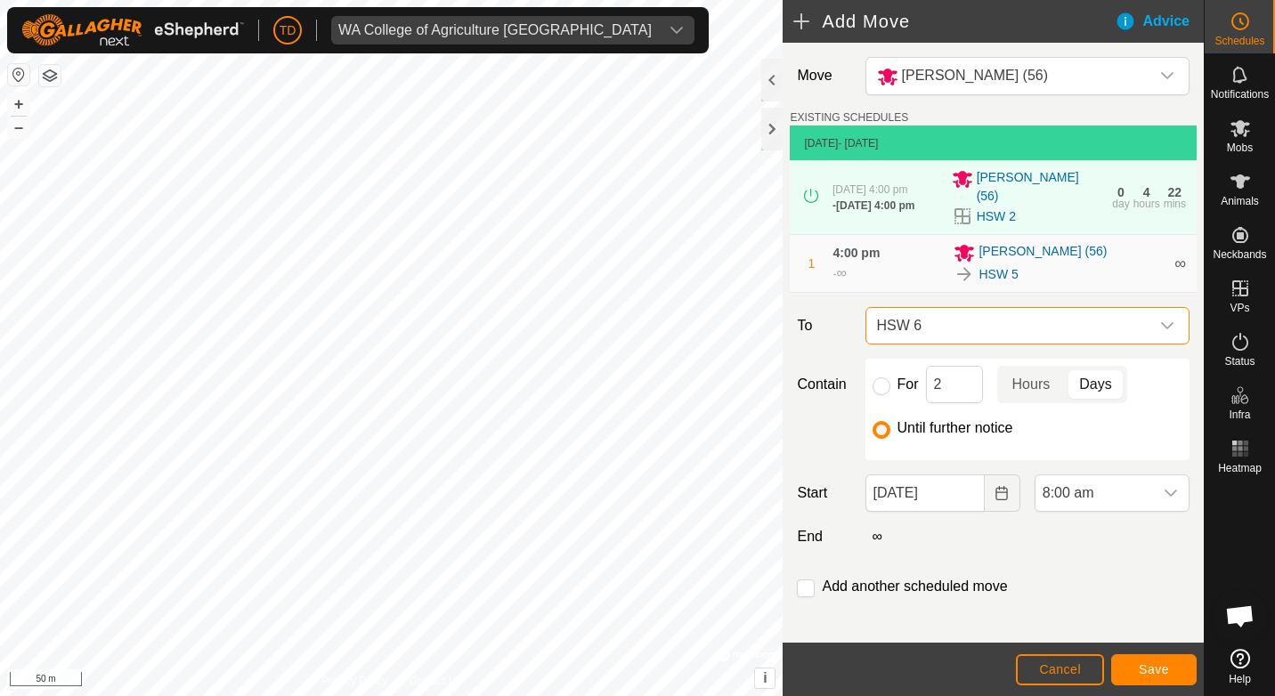
click at [930, 320] on span "HSW 6" at bounding box center [1010, 326] width 280 height 36
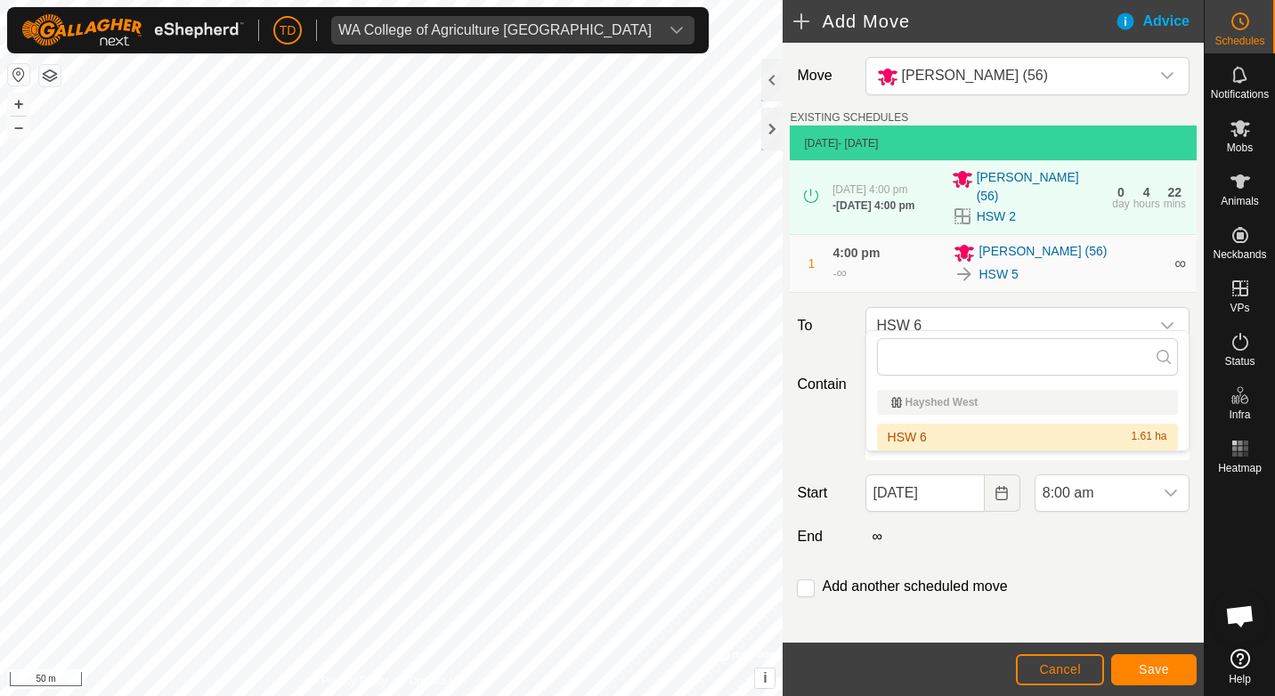
click at [914, 433] on li "HSW 6 1.61 ha" at bounding box center [1027, 437] width 301 height 27
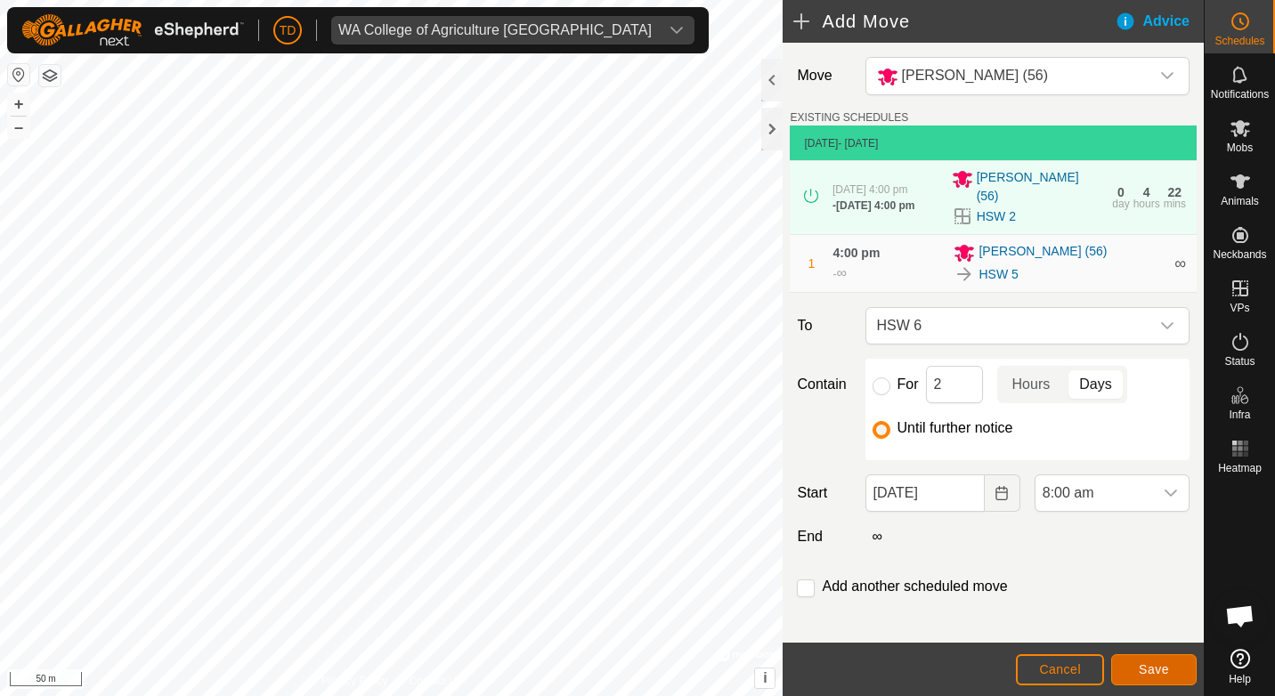
click at [1179, 670] on button "Save" at bounding box center [1153, 669] width 85 height 31
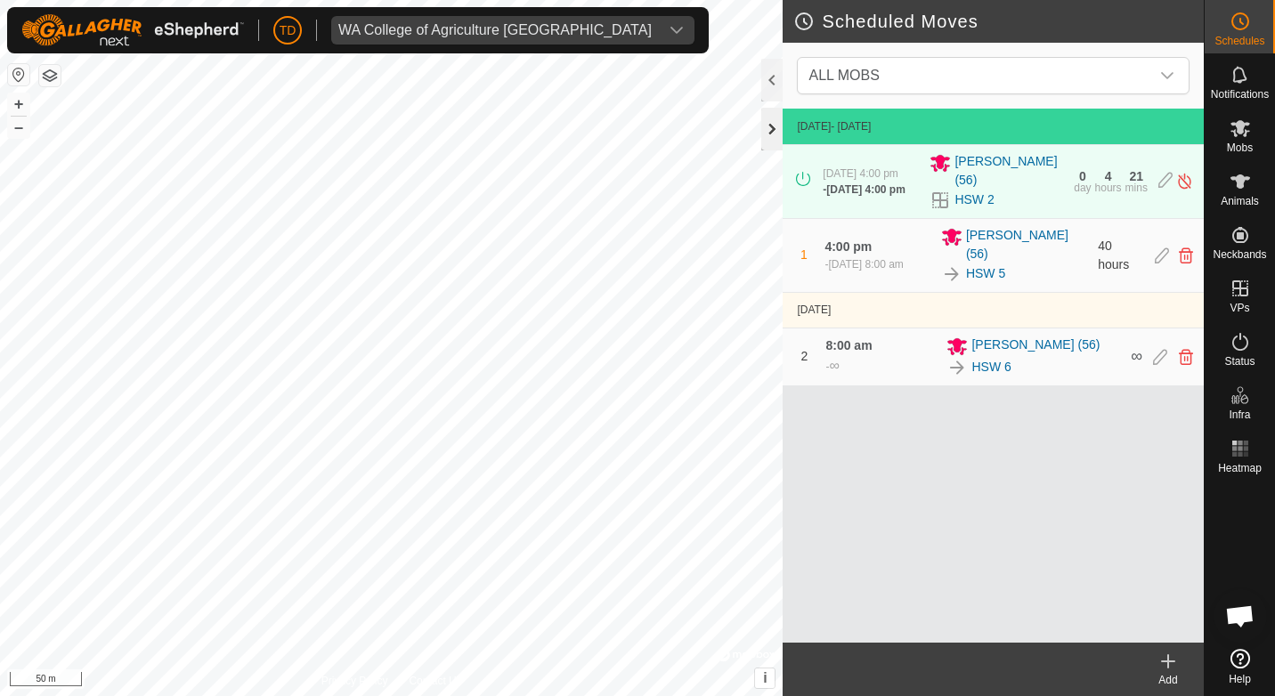
click at [767, 135] on div at bounding box center [771, 129] width 21 height 43
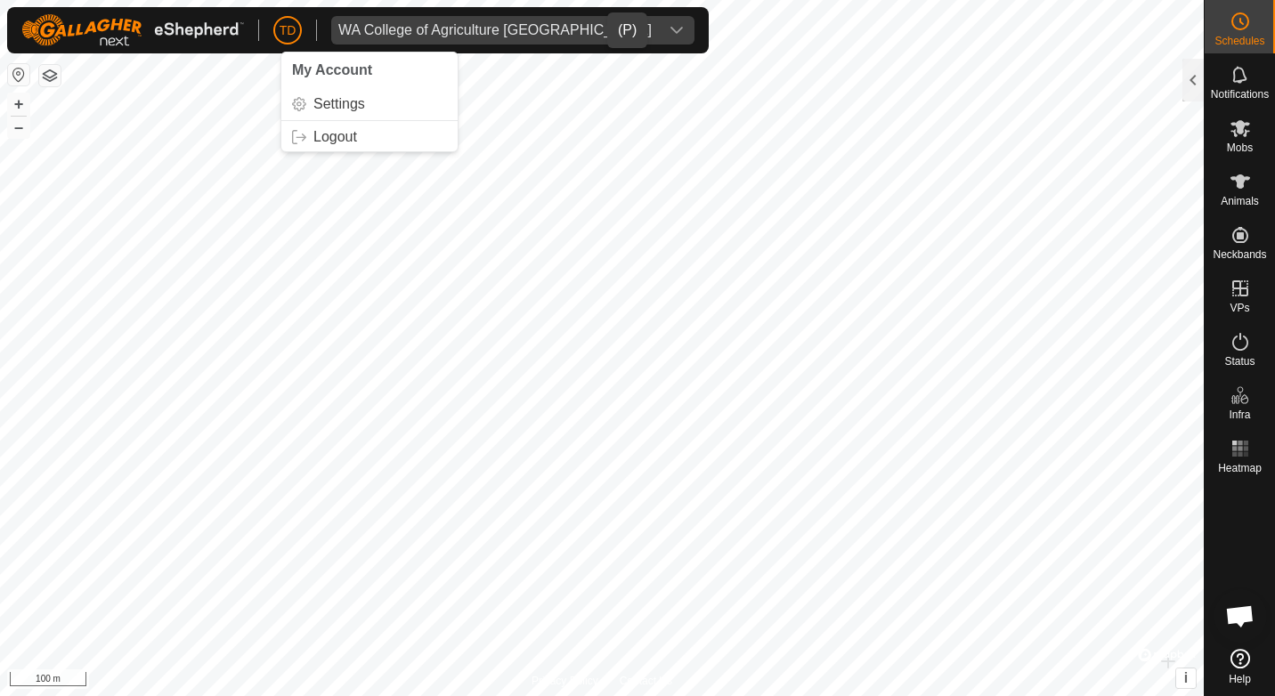
click at [669, 28] on icon "dropdown trigger" at bounding box center [676, 30] width 14 height 14
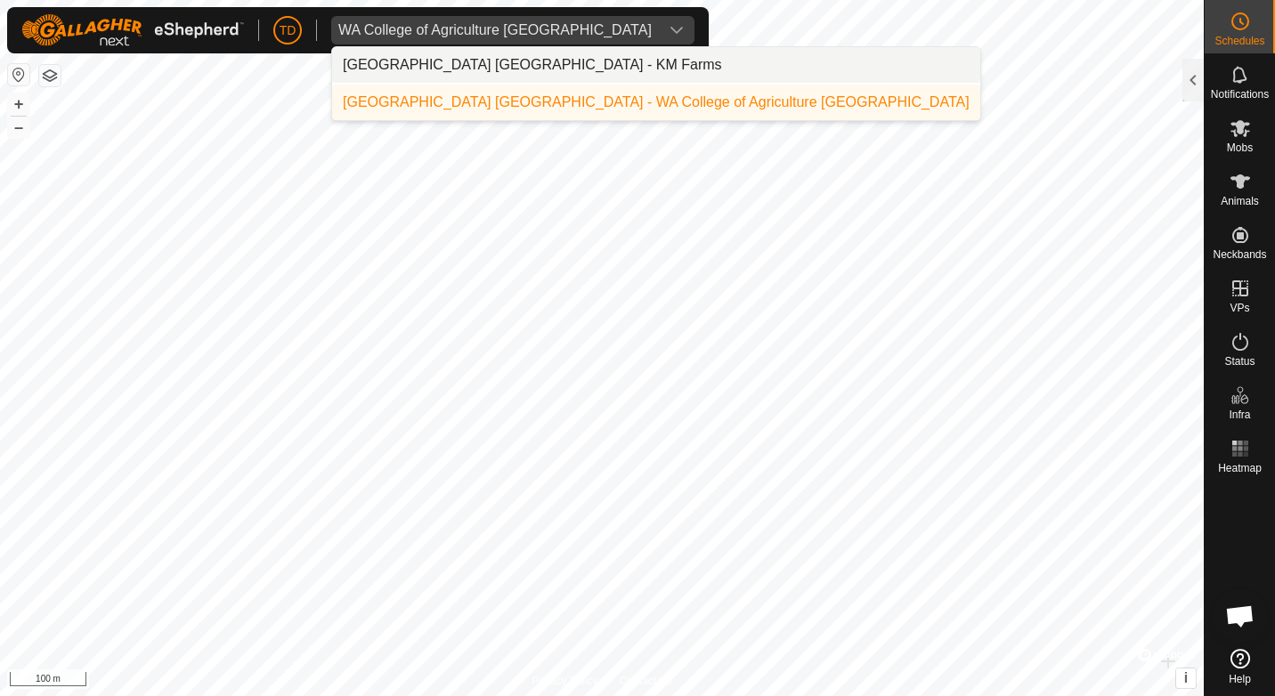
click at [475, 61] on li "[GEOGRAPHIC_DATA] [GEOGRAPHIC_DATA] - KM Farms" at bounding box center [656, 65] width 648 height 36
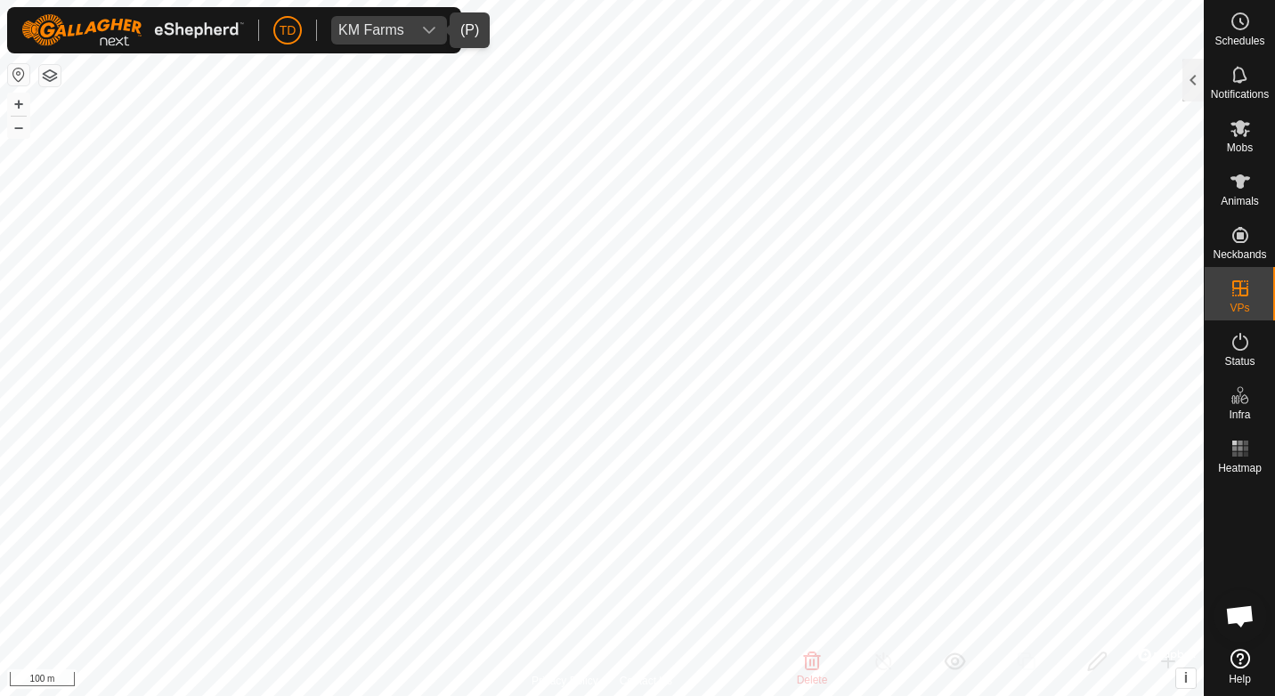
checkbox input "true"
click at [427, 30] on icon "dropdown trigger" at bounding box center [429, 30] width 14 height 14
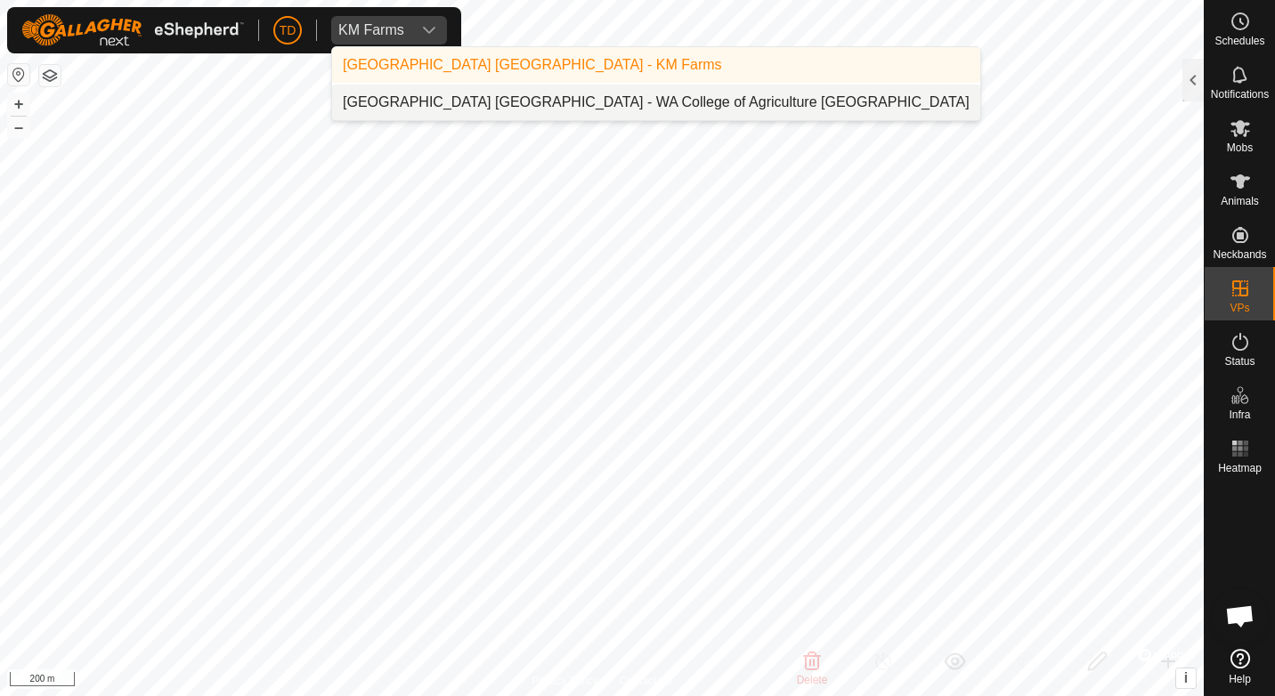
click at [403, 101] on li "[GEOGRAPHIC_DATA] [GEOGRAPHIC_DATA] - WA College of Agriculture [GEOGRAPHIC_DAT…" at bounding box center [656, 103] width 648 height 36
